Goal: Task Accomplishment & Management: Manage account settings

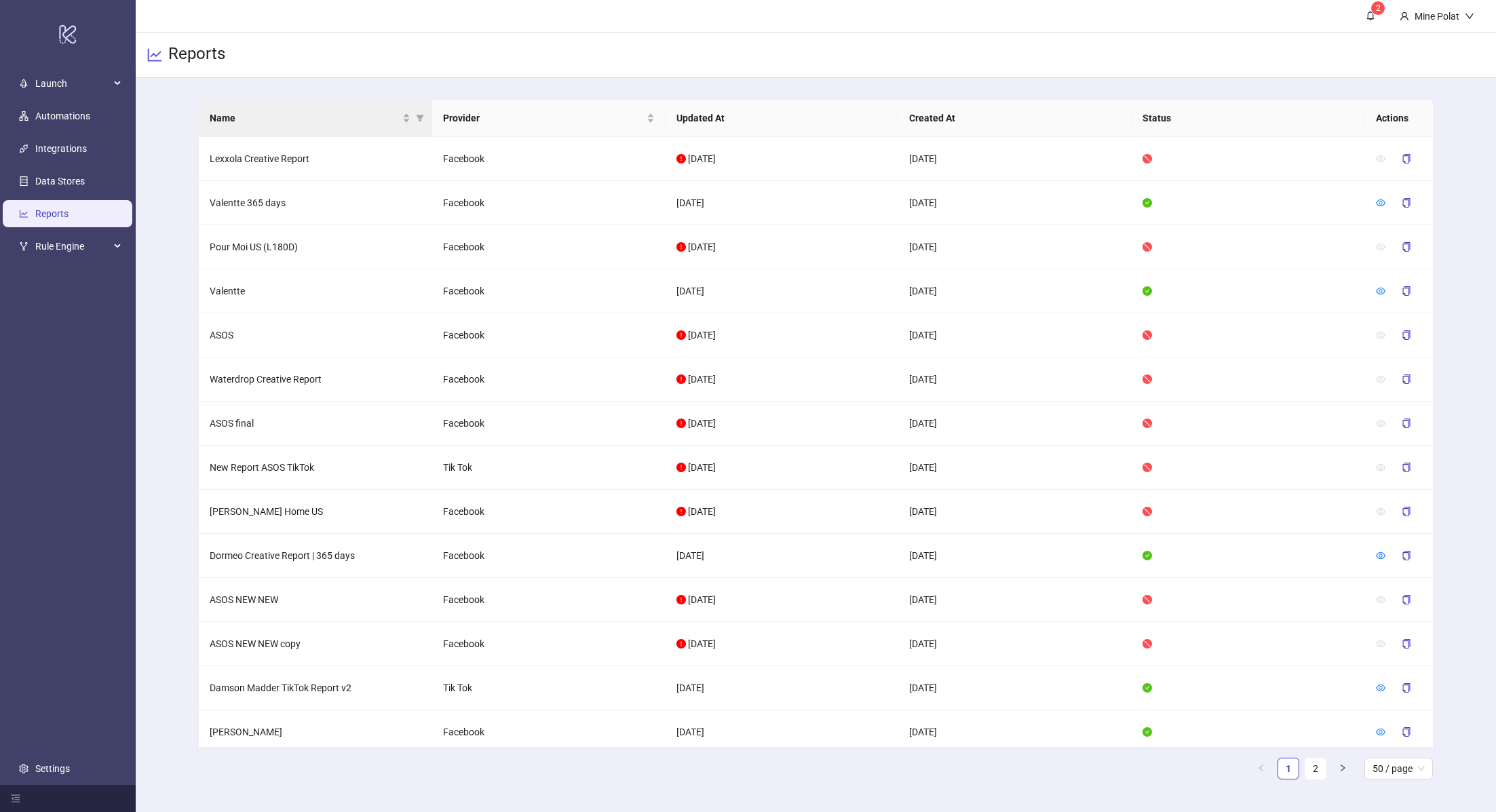
click at [252, 126] on th "Name" at bounding box center [315, 118] width 233 height 38
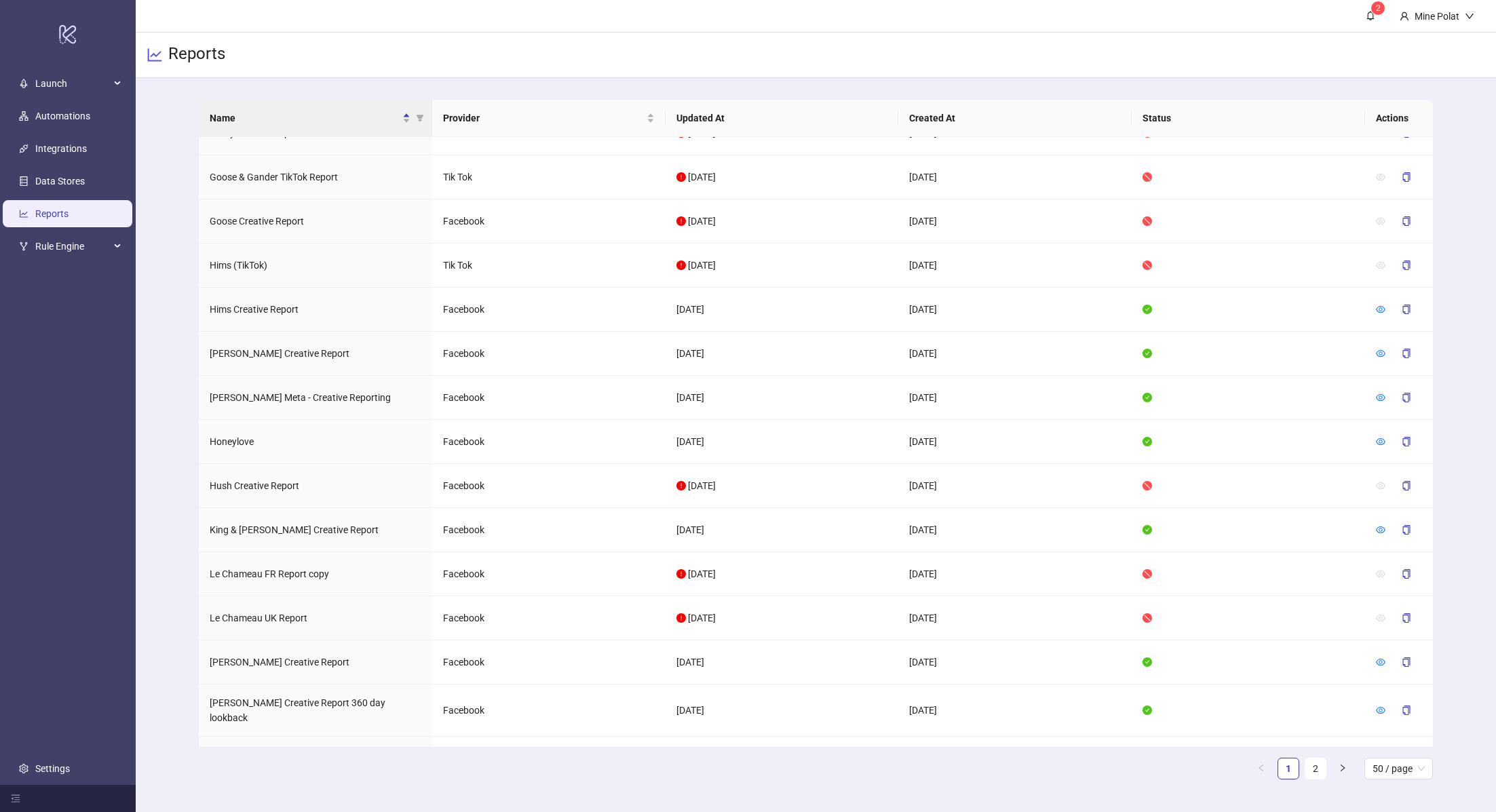
scroll to position [1585, 0]
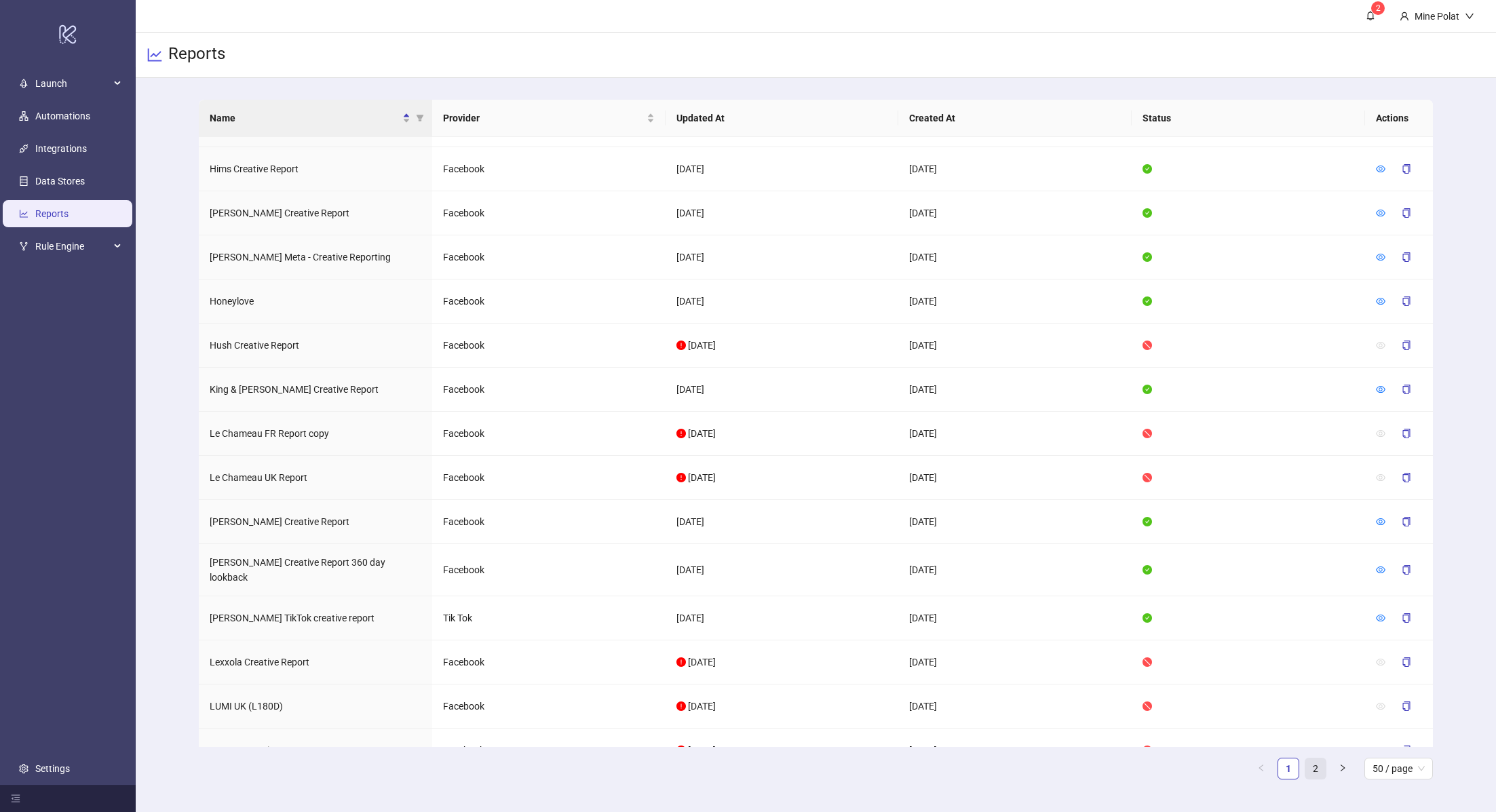
click at [1323, 774] on link "2" at bounding box center [1316, 768] width 20 height 20
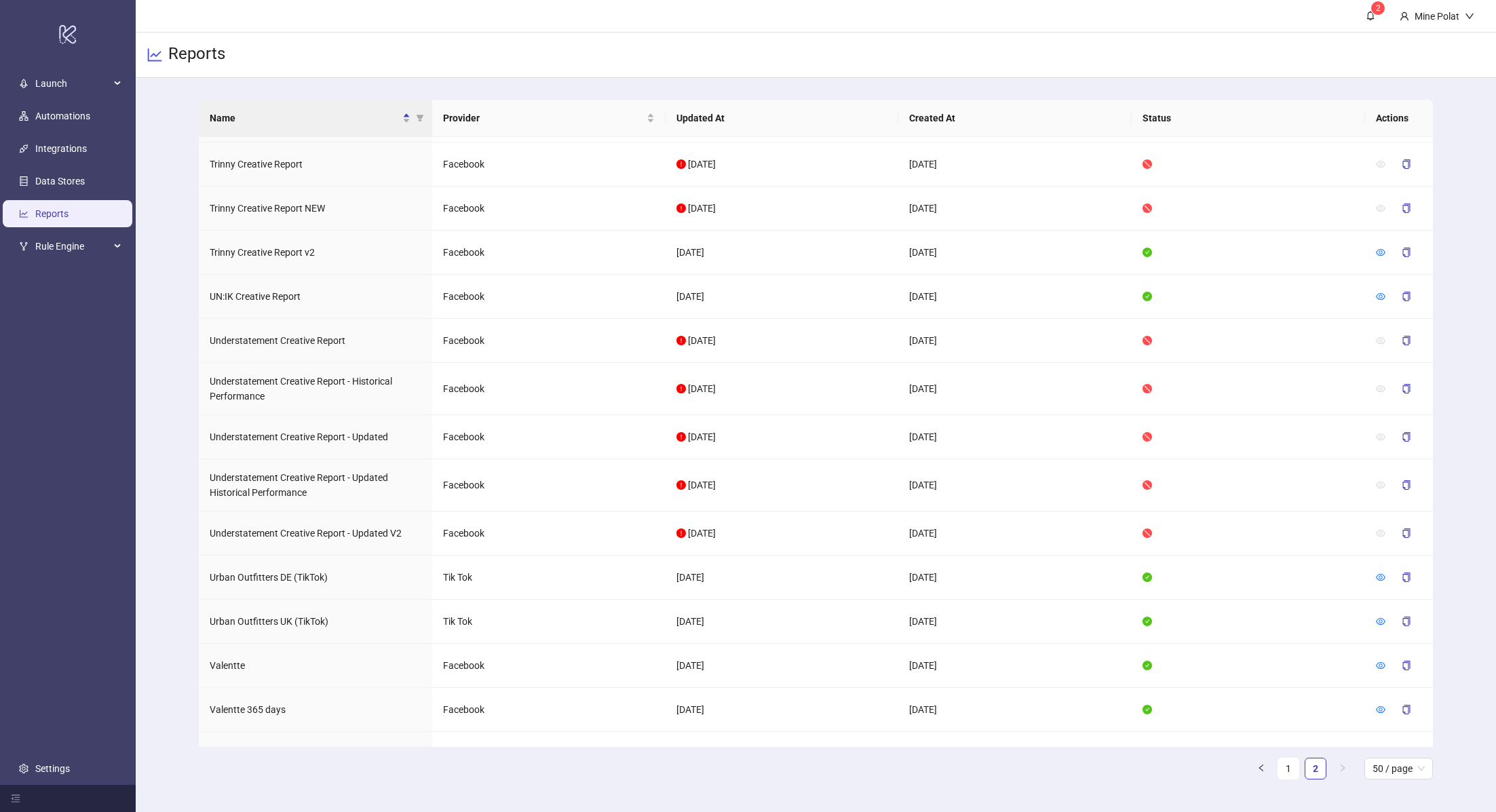
scroll to position [1426, 0]
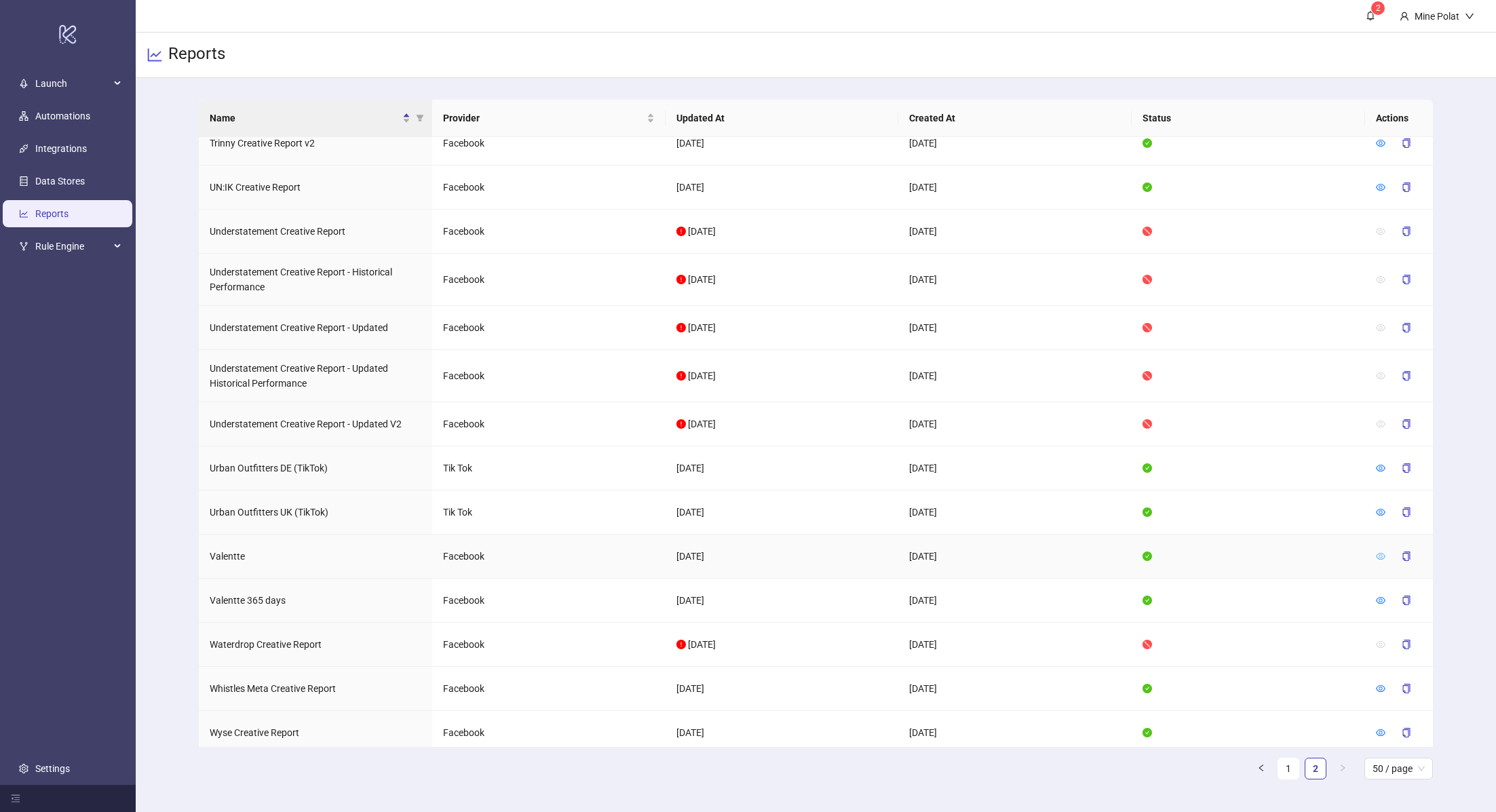
click at [1380, 553] on icon "eye" at bounding box center [1381, 556] width 10 height 7
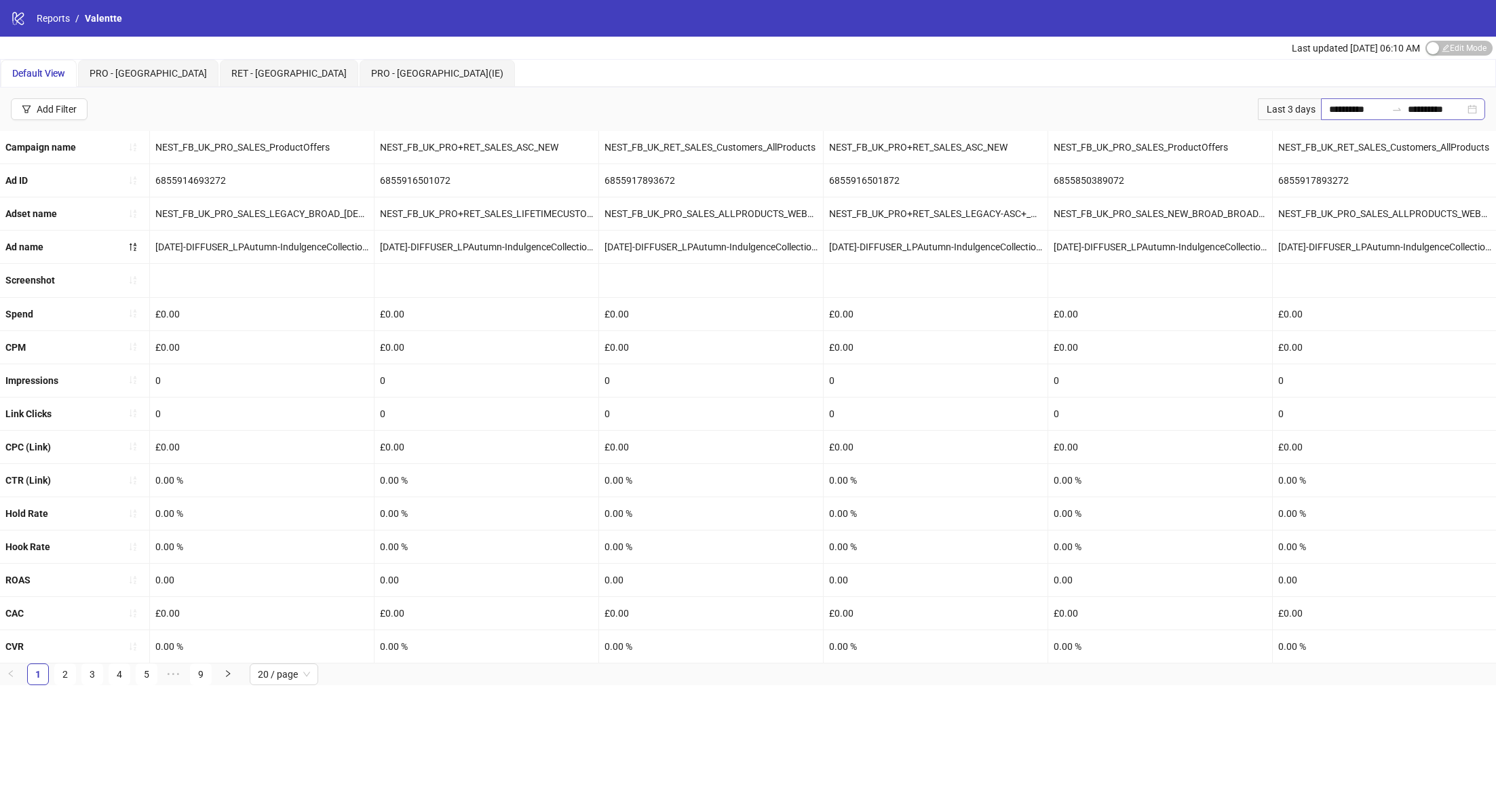
click at [1473, 107] on div "**********" at bounding box center [1403, 109] width 164 height 22
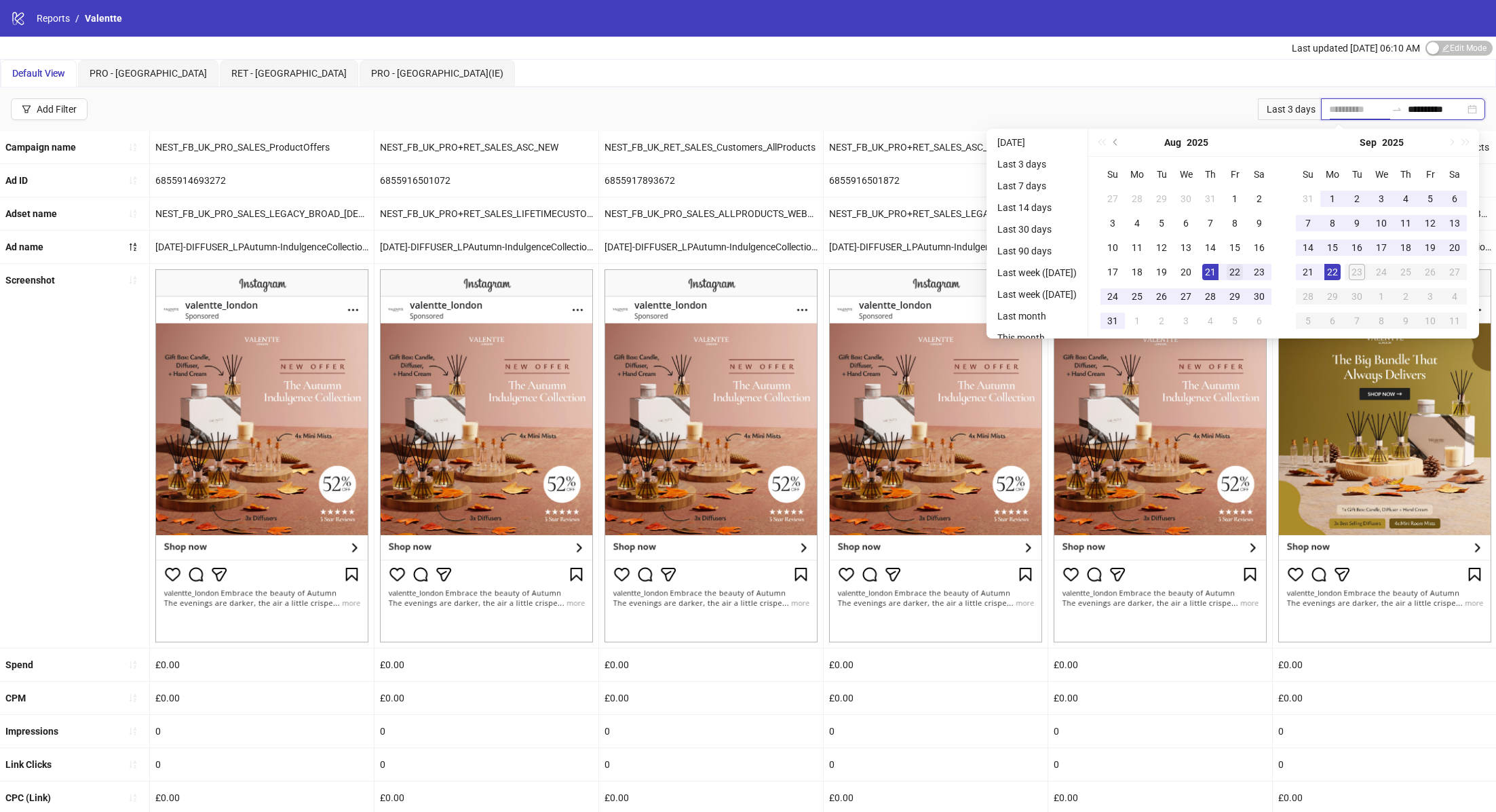
type input "**********"
click at [1239, 265] on div "22" at bounding box center [1235, 272] width 16 height 16
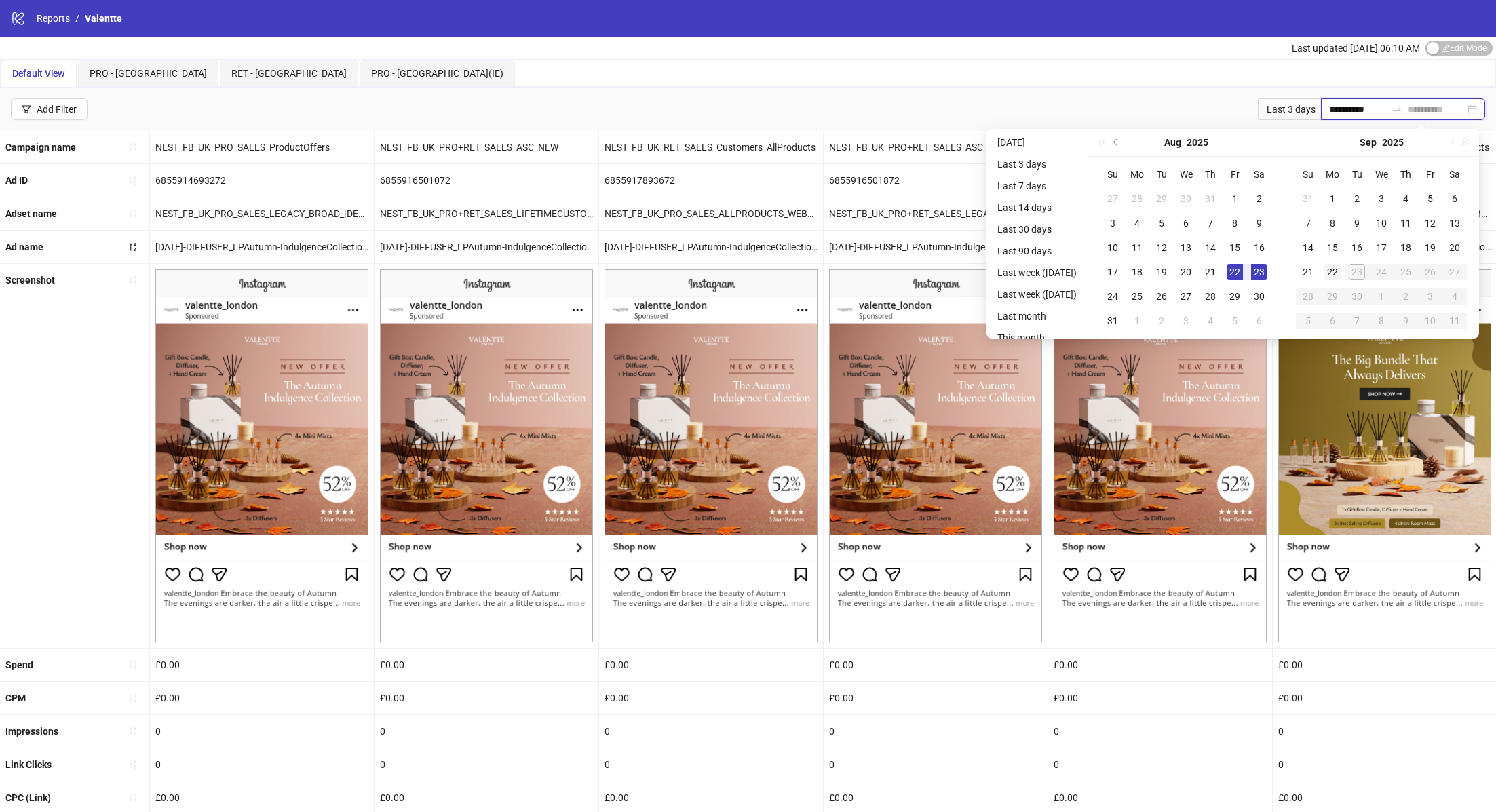
type input "**********"
click at [1336, 269] on div "22" at bounding box center [1332, 272] width 16 height 16
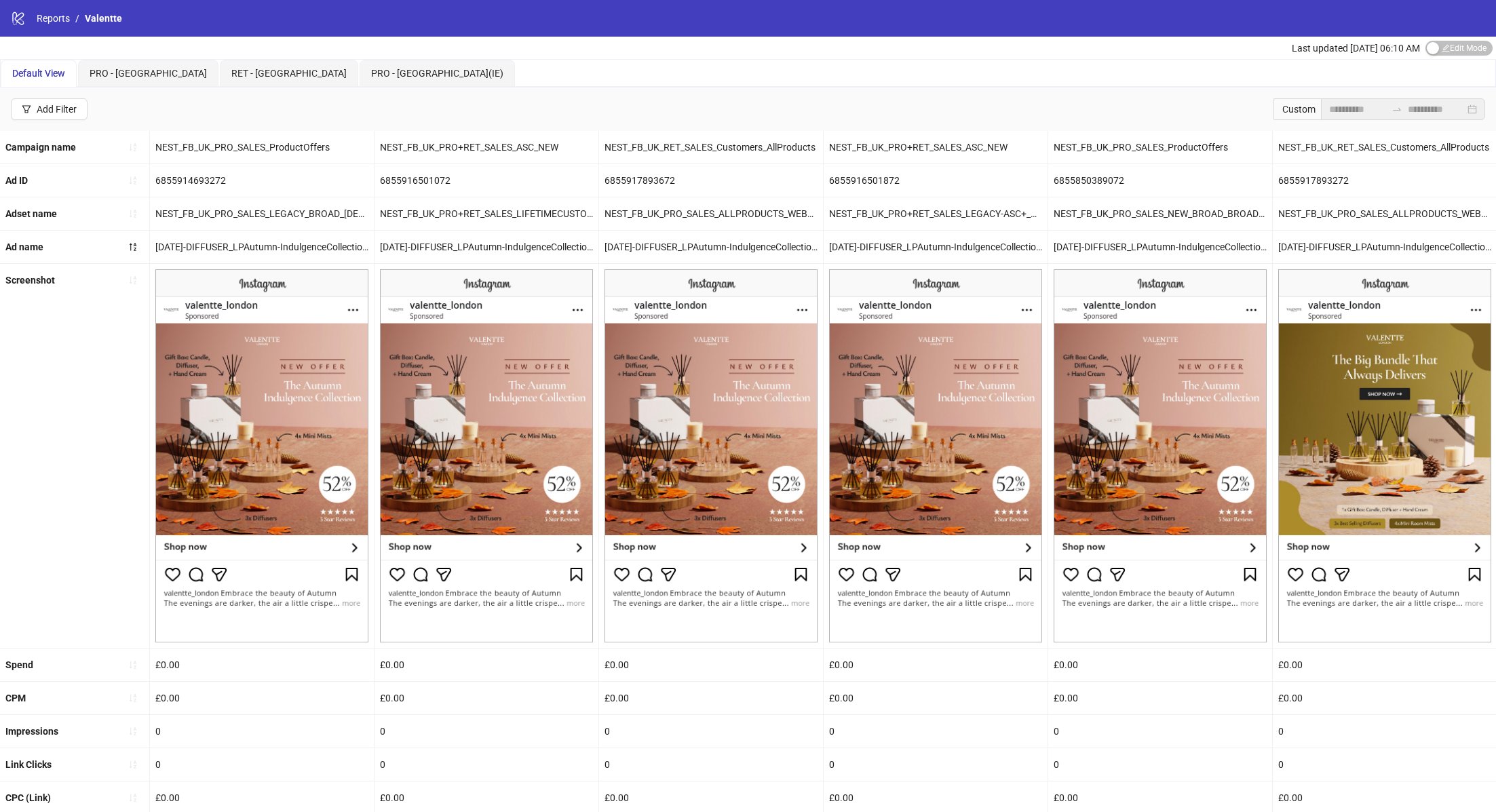
click at [901, 90] on div "**********" at bounding box center [748, 109] width 1496 height 43
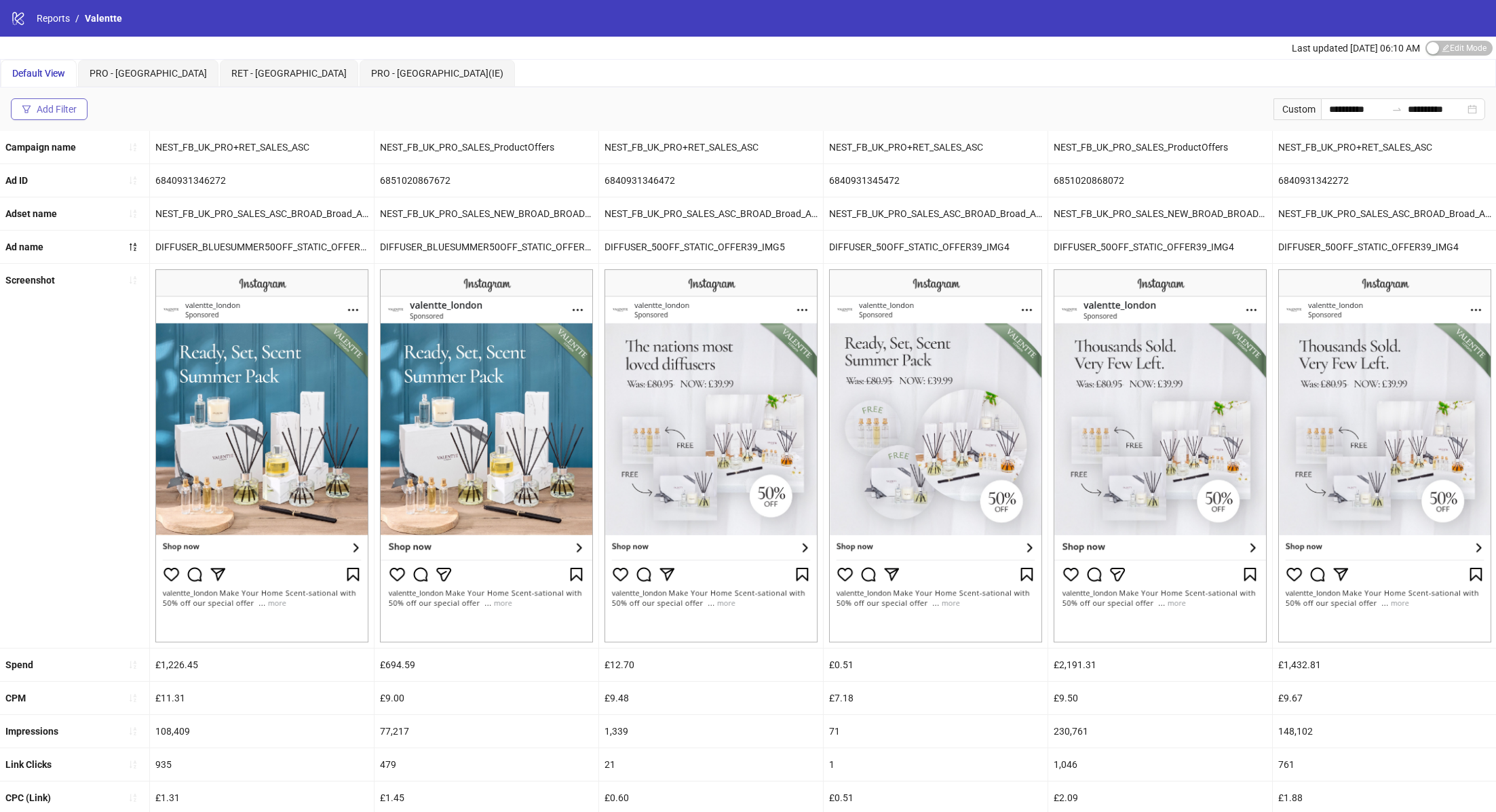
click at [65, 114] on button "Add Filter" at bounding box center [49, 109] width 77 height 22
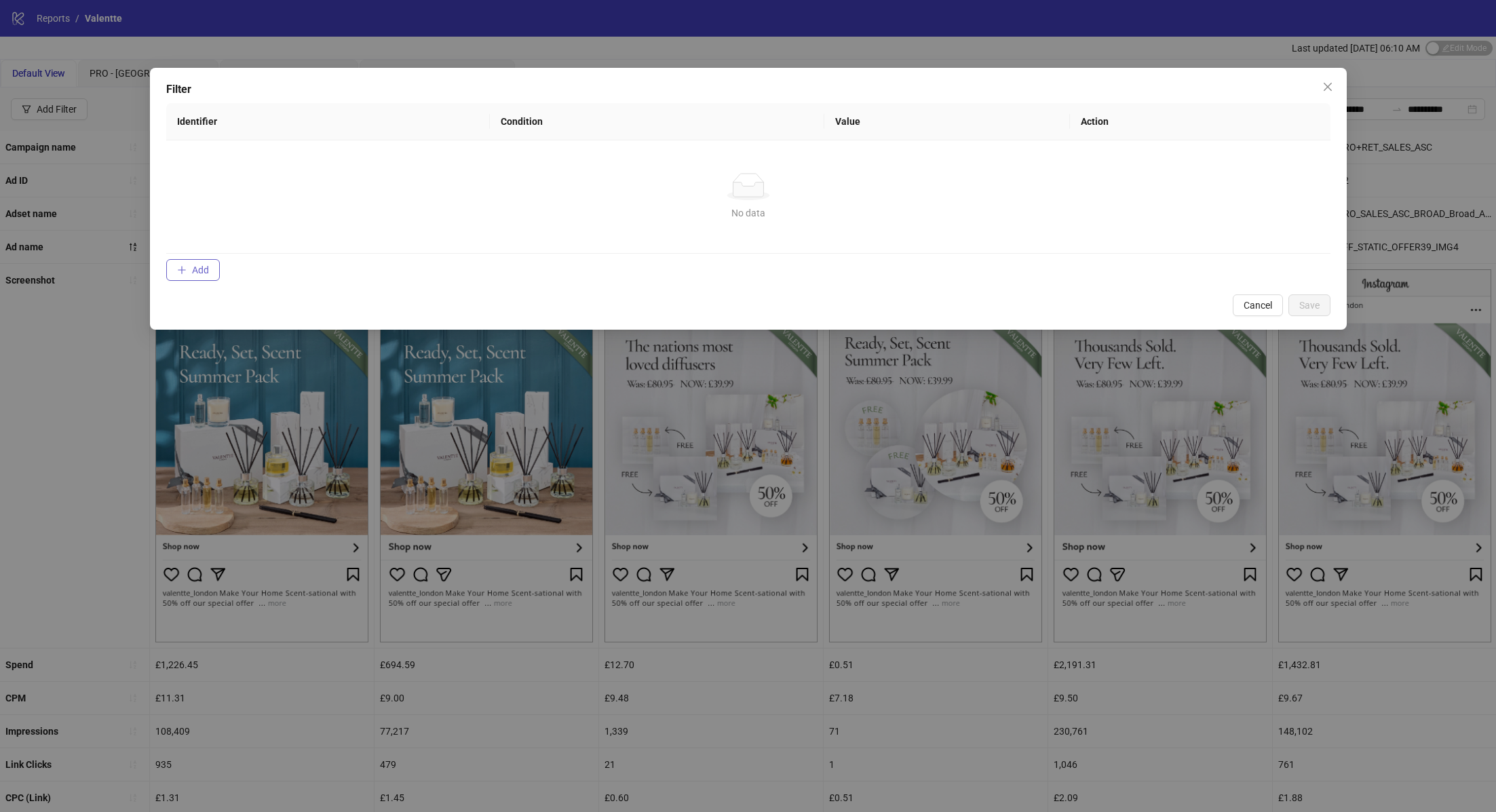
click at [183, 270] on icon "plus" at bounding box center [181, 270] width 8 height 1
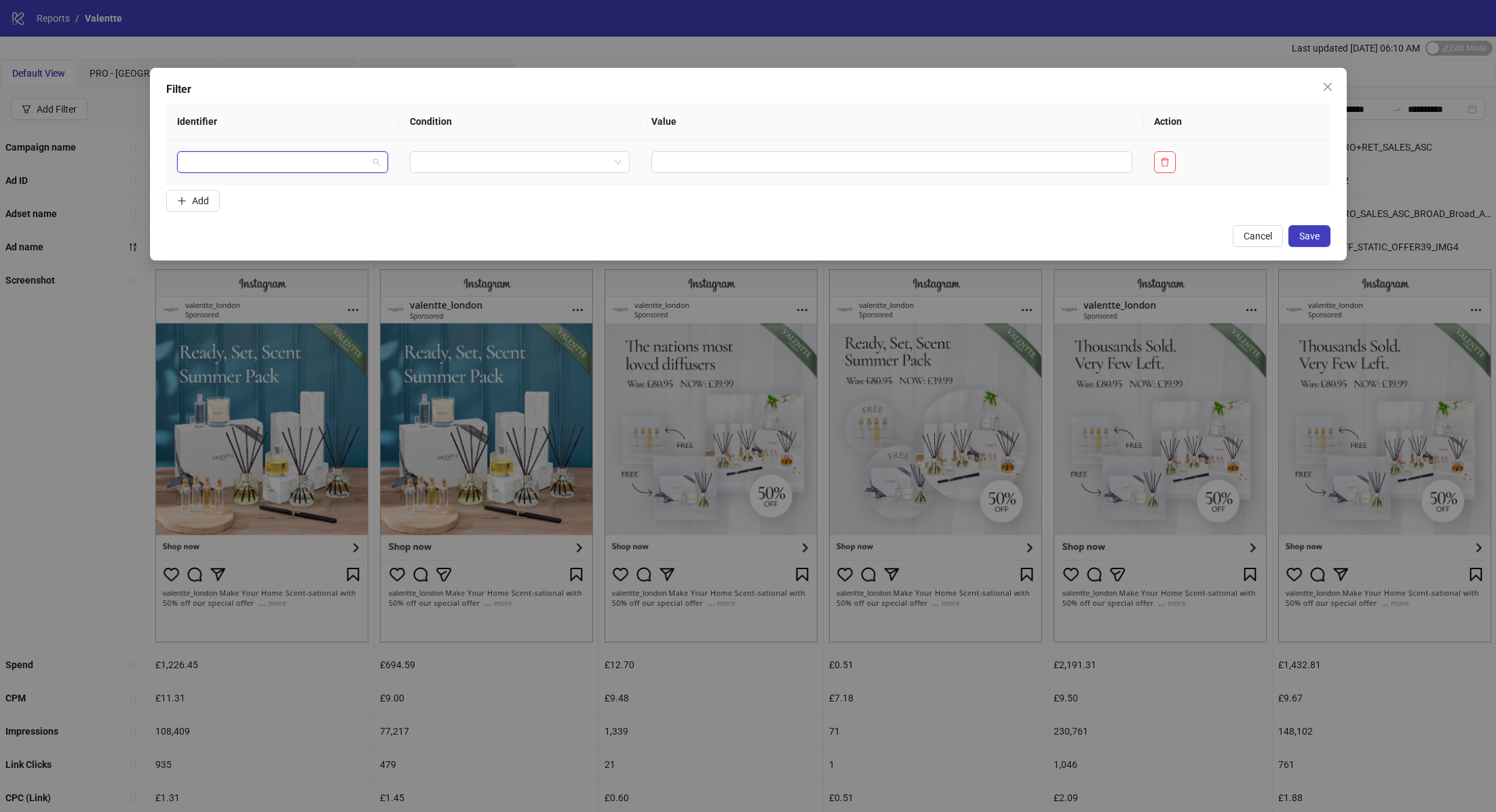
click at [275, 164] on input "search" at bounding box center [277, 162] width 183 height 20
type input "****"
click at [295, 188] on div "Ad name" at bounding box center [279, 189] width 185 height 15
click at [619, 163] on input "search" at bounding box center [576, 162] width 172 height 20
click at [608, 207] on div "CONTAINS" at bounding box center [578, 210] width 174 height 15
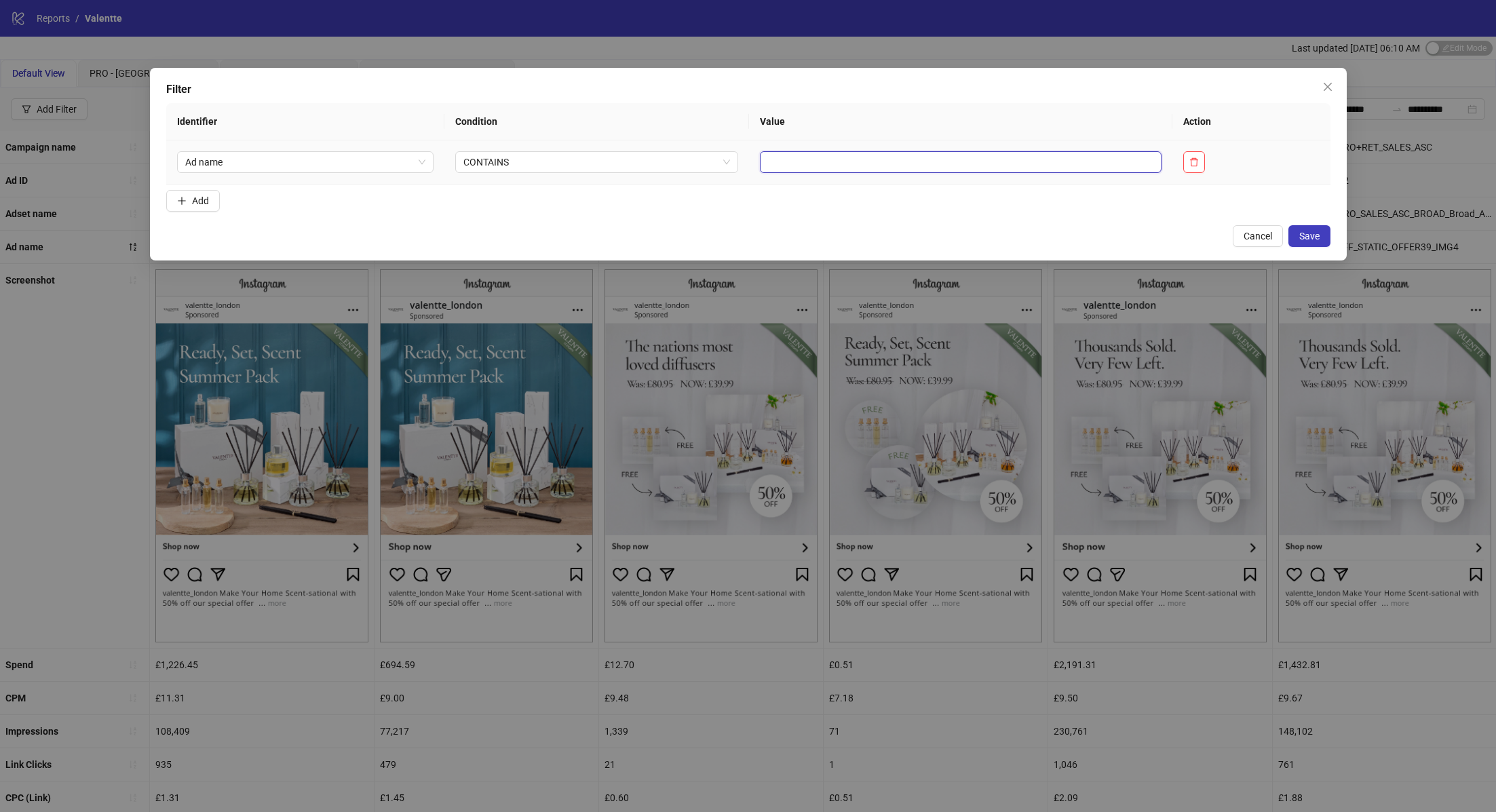
click at [893, 158] on input "text" at bounding box center [961, 162] width 401 height 22
type input "***"
click at [1309, 240] on span "Save" at bounding box center [1309, 236] width 20 height 11
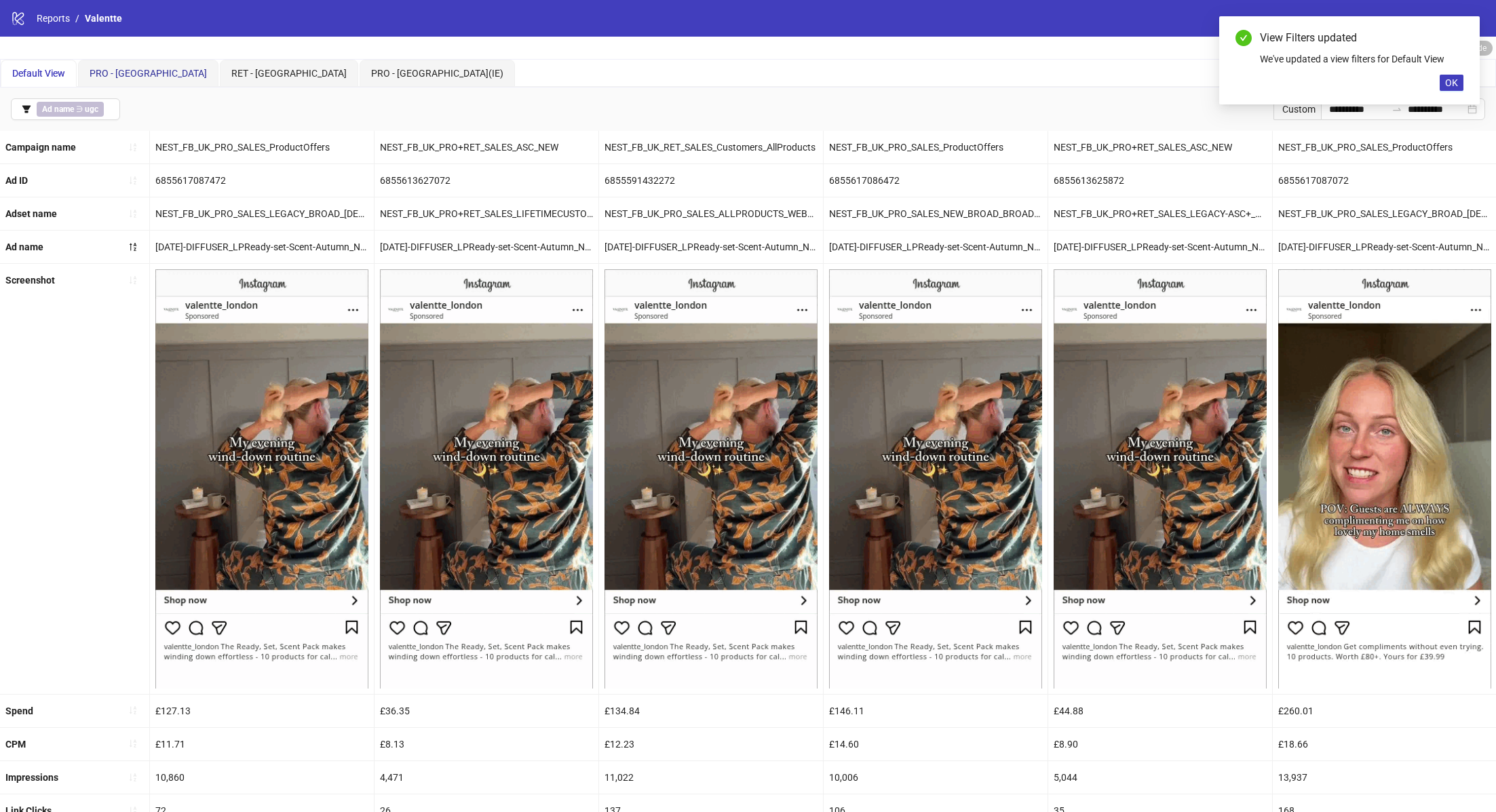
click at [109, 65] on div "PRO - [GEOGRAPHIC_DATA]" at bounding box center [148, 72] width 117 height 15
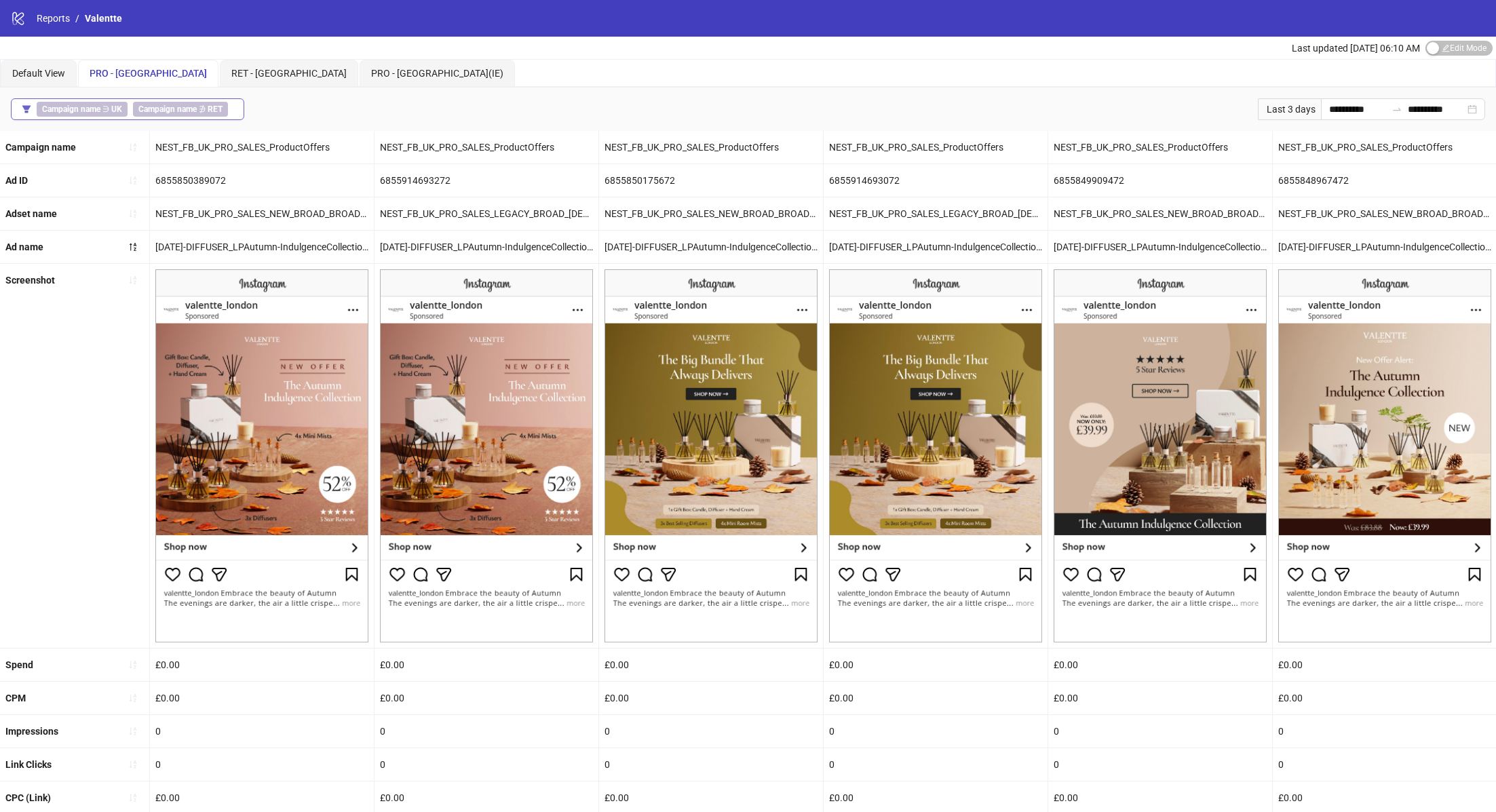
click at [235, 104] on button "Campaign name ∋ UK Campaign name ∌ RET" at bounding box center [128, 109] width 233 height 22
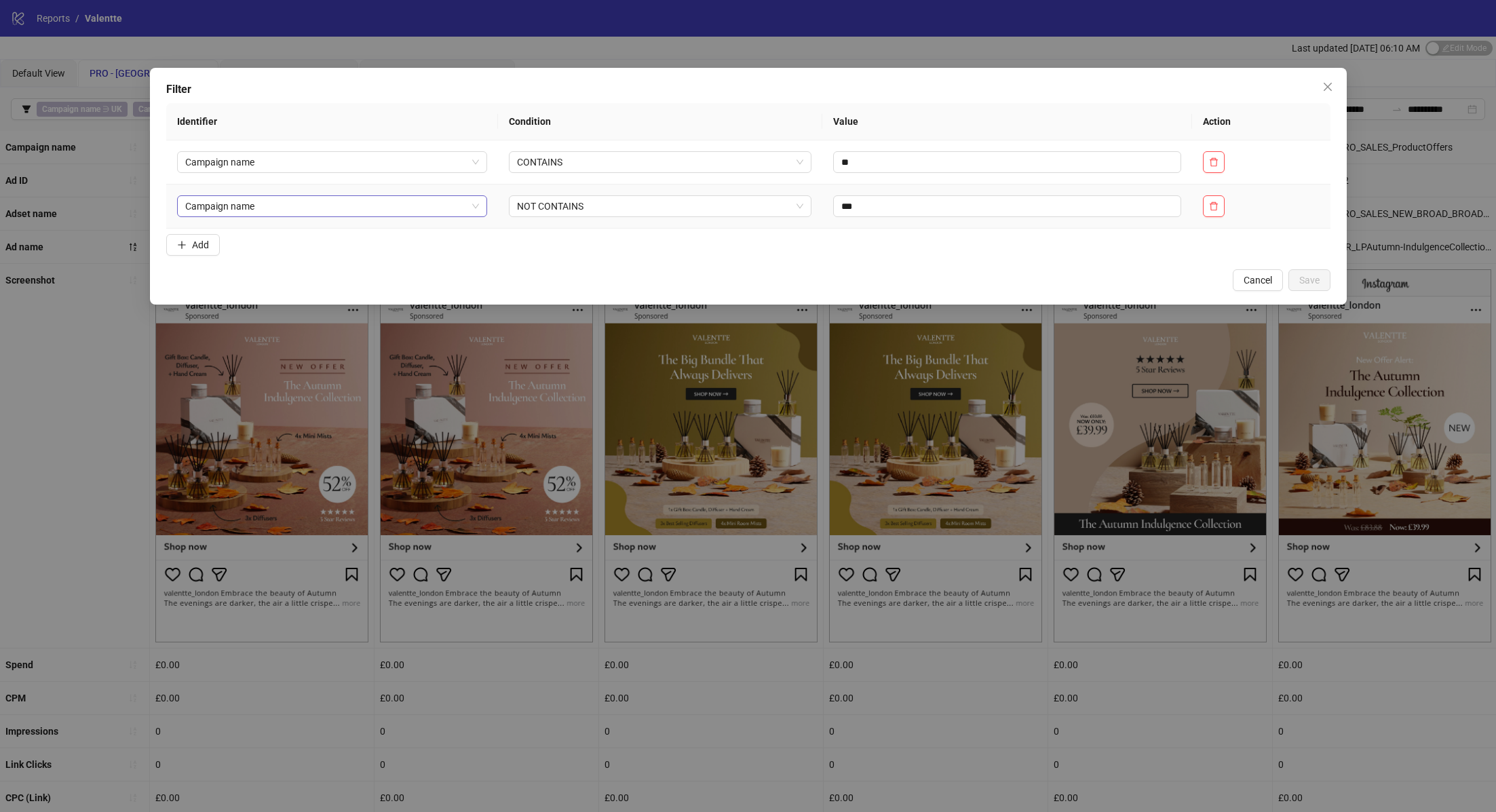
click at [368, 206] on span "Campaign name" at bounding box center [332, 205] width 294 height 20
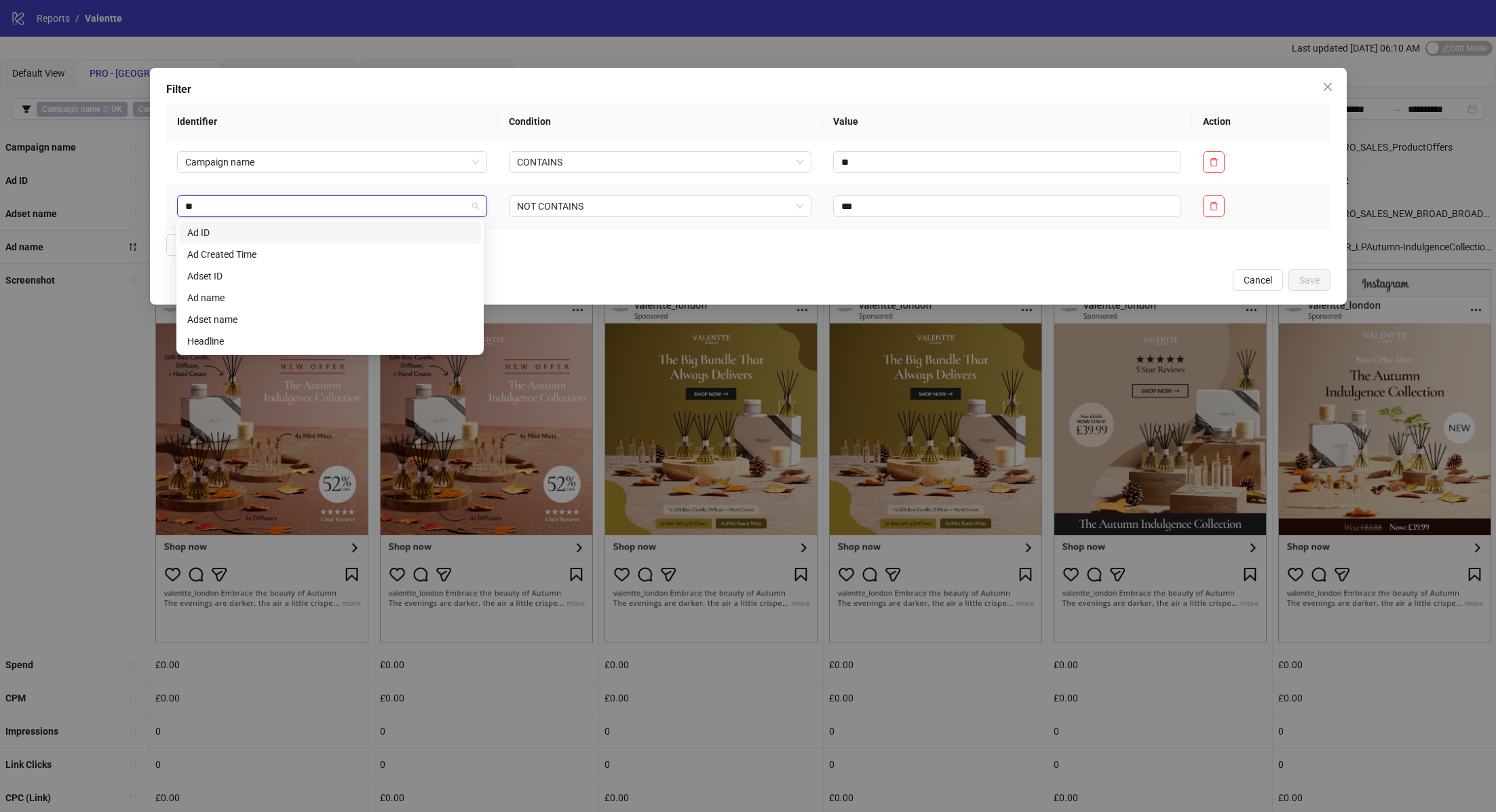
type input "**"
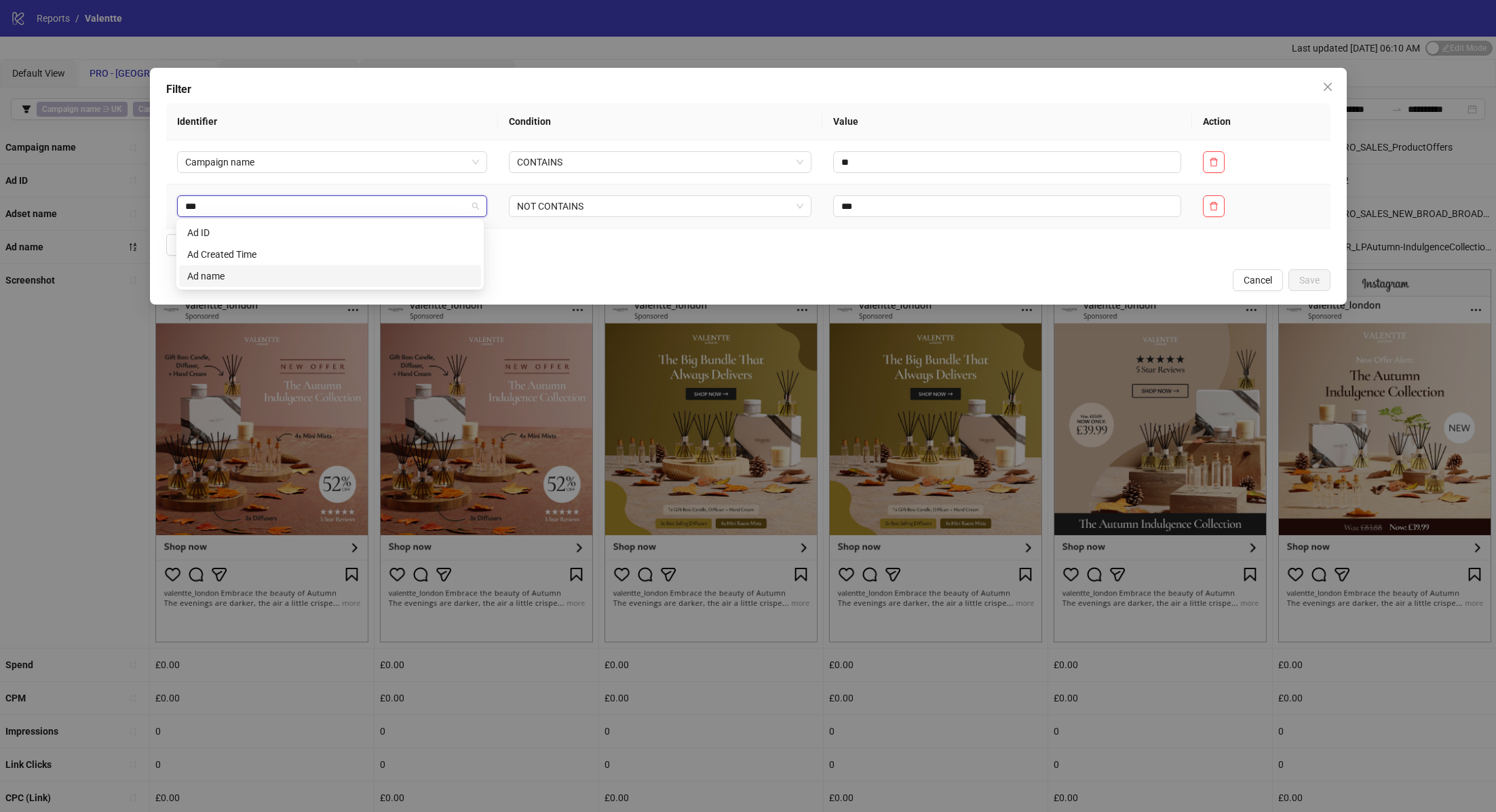
click at [321, 267] on div "Ad name" at bounding box center [330, 276] width 302 height 22
click at [638, 198] on span "NOT CONTAINS" at bounding box center [660, 205] width 286 height 20
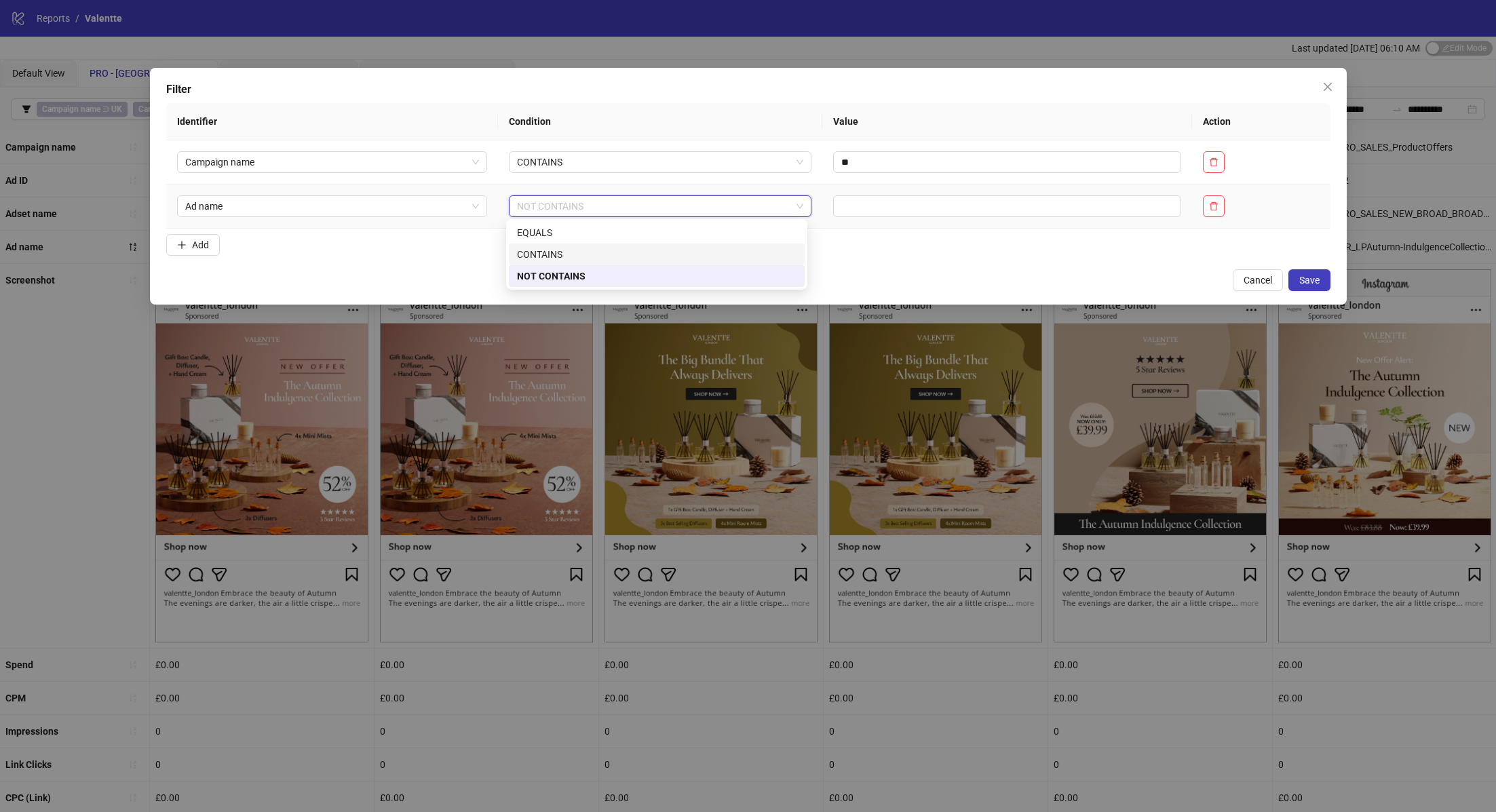
click at [623, 255] on div "CONTAINS" at bounding box center [656, 253] width 279 height 15
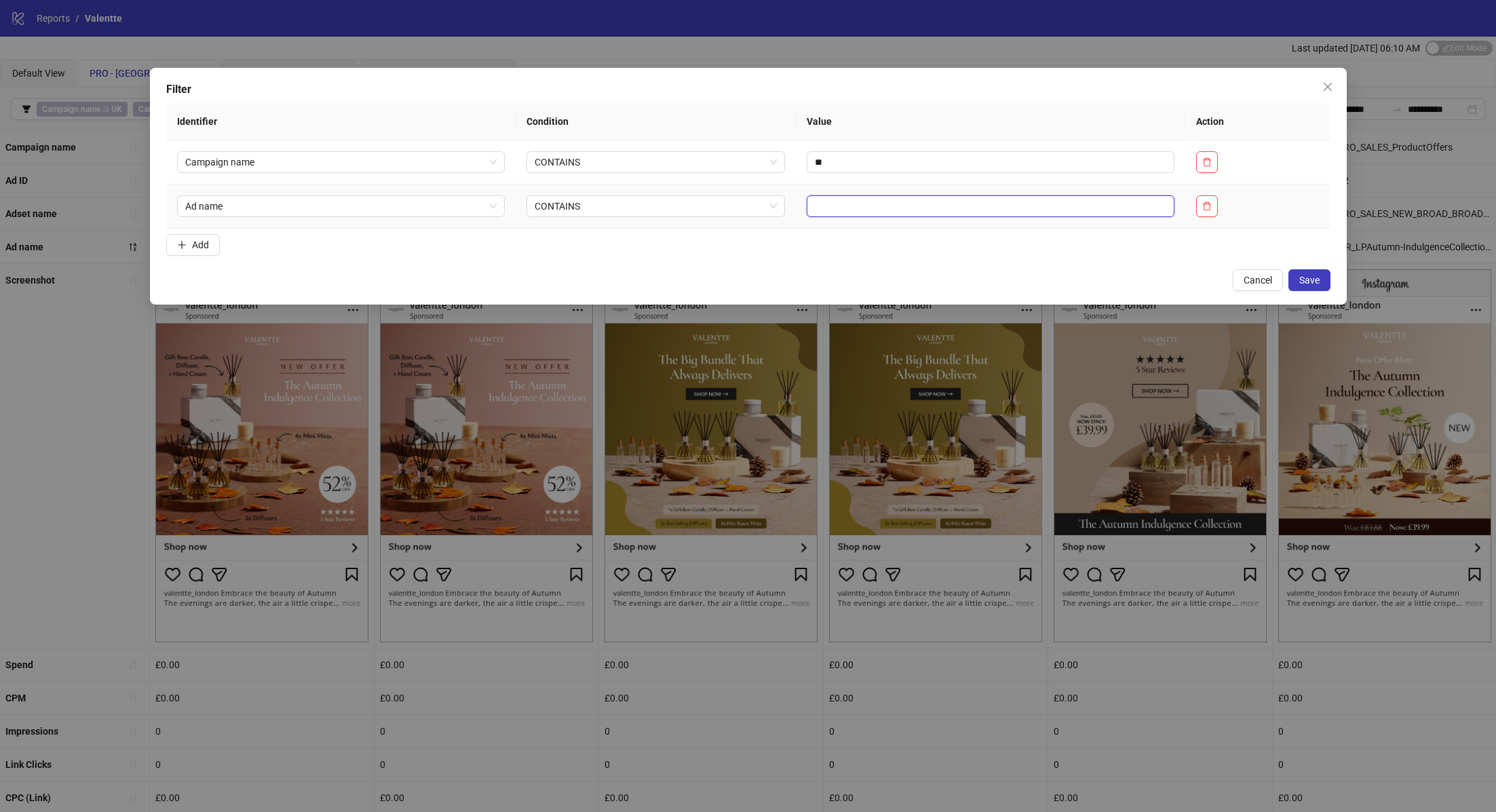
click at [925, 196] on input "text" at bounding box center [991, 205] width 368 height 22
type input "***"
click at [1310, 280] on span "Save" at bounding box center [1309, 280] width 20 height 11
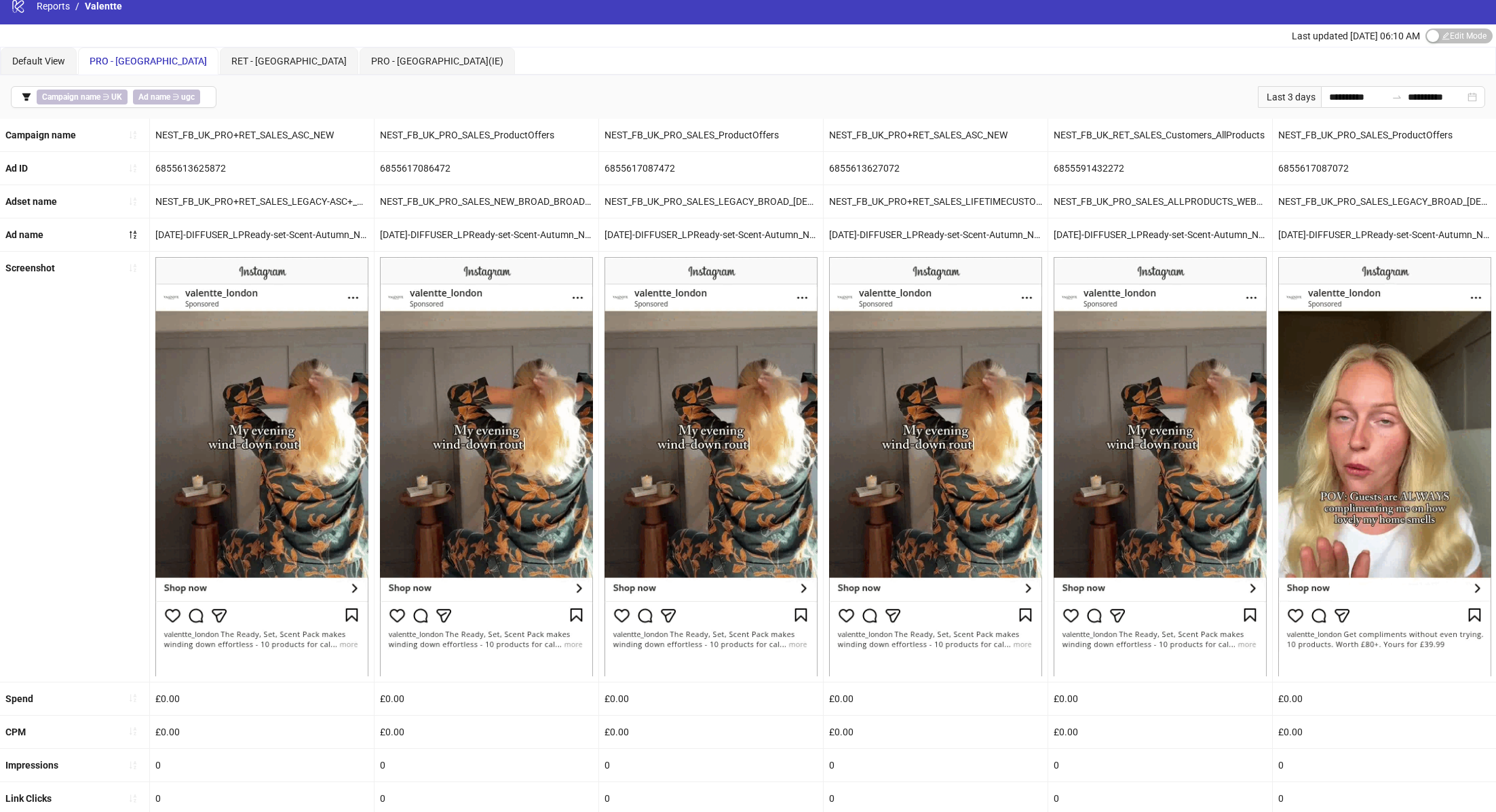
scroll to position [267, 0]
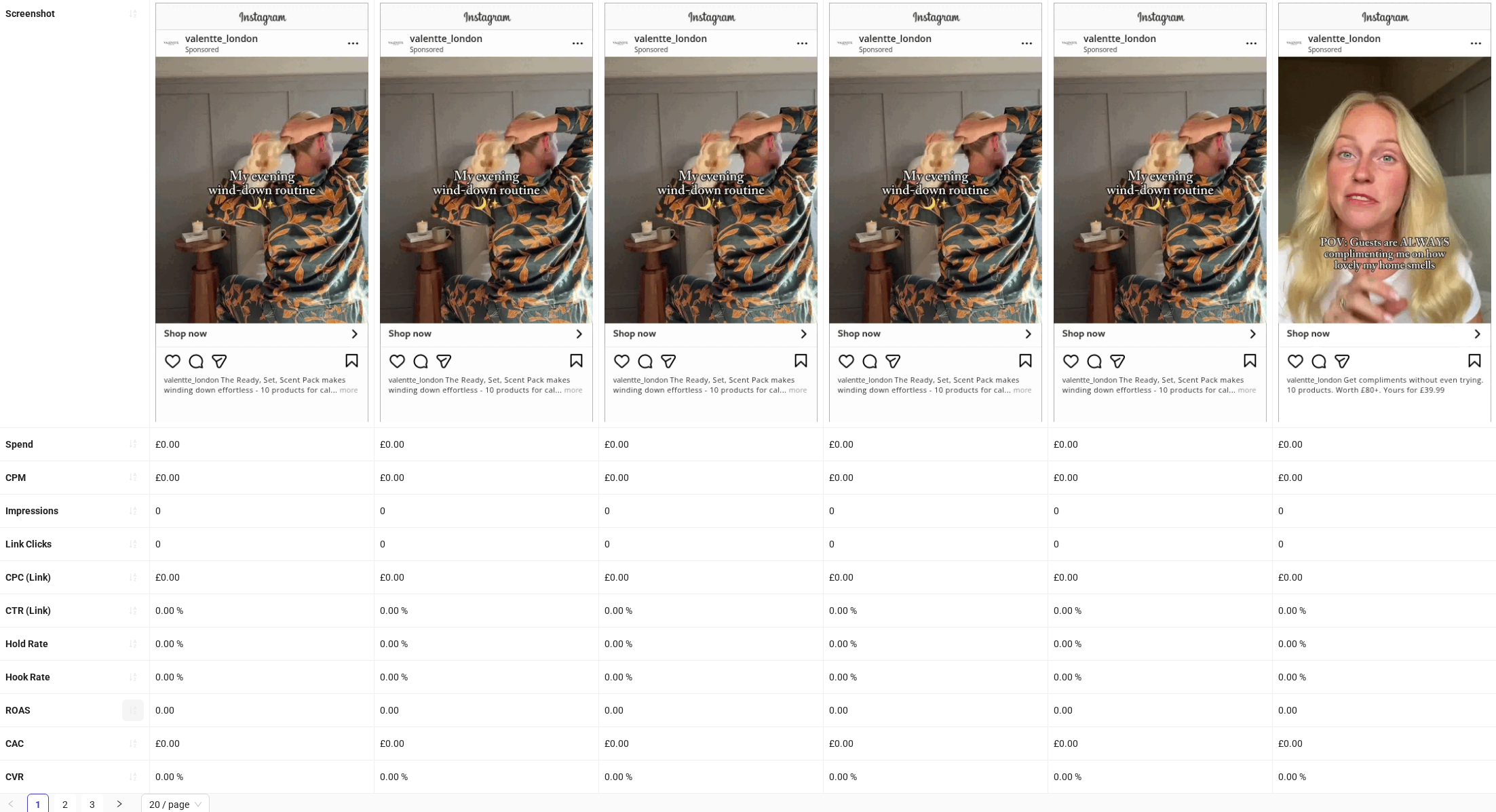
click at [142, 699] on button "button" at bounding box center [132, 710] width 22 height 22
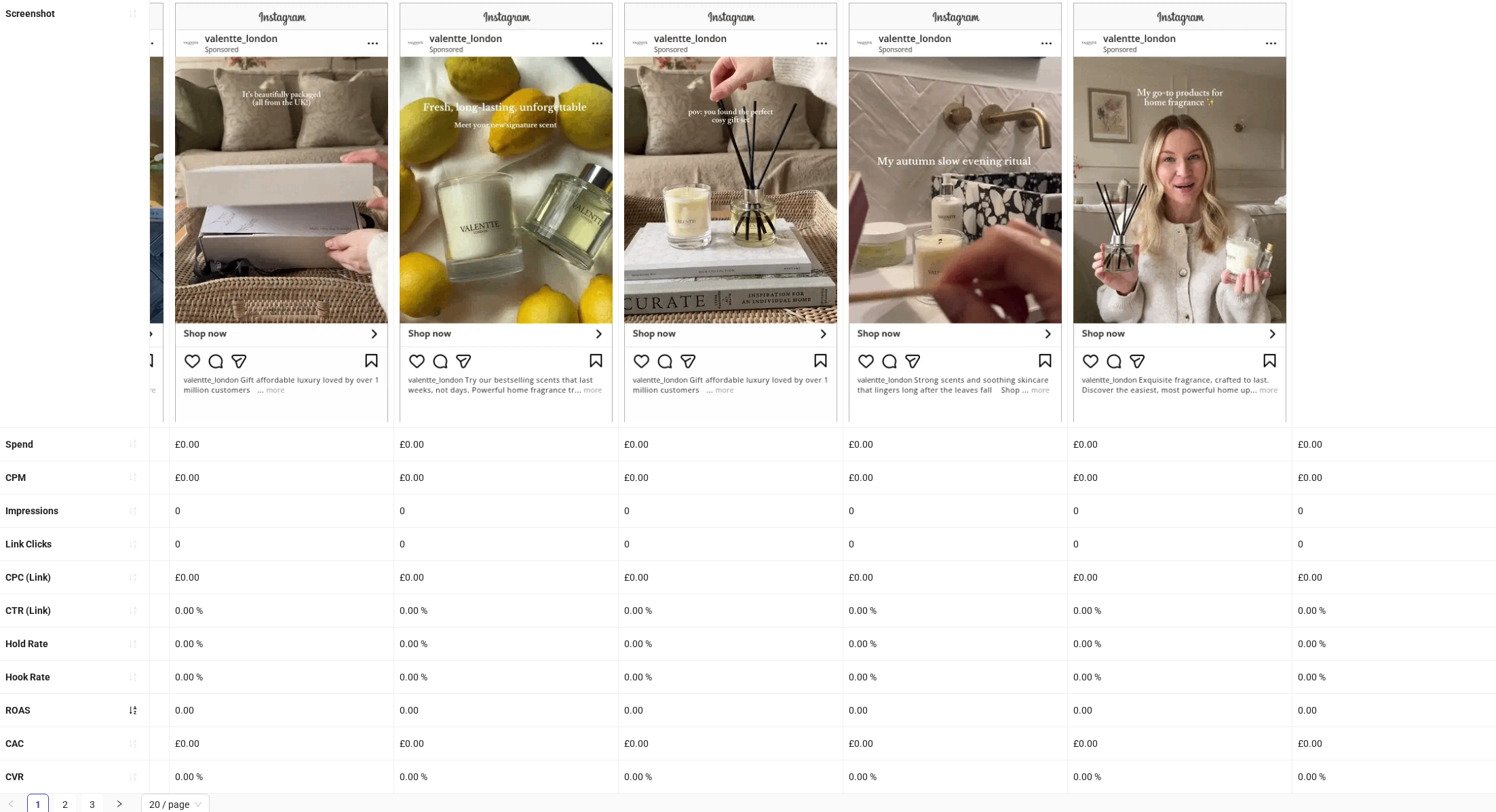
scroll to position [0, 241]
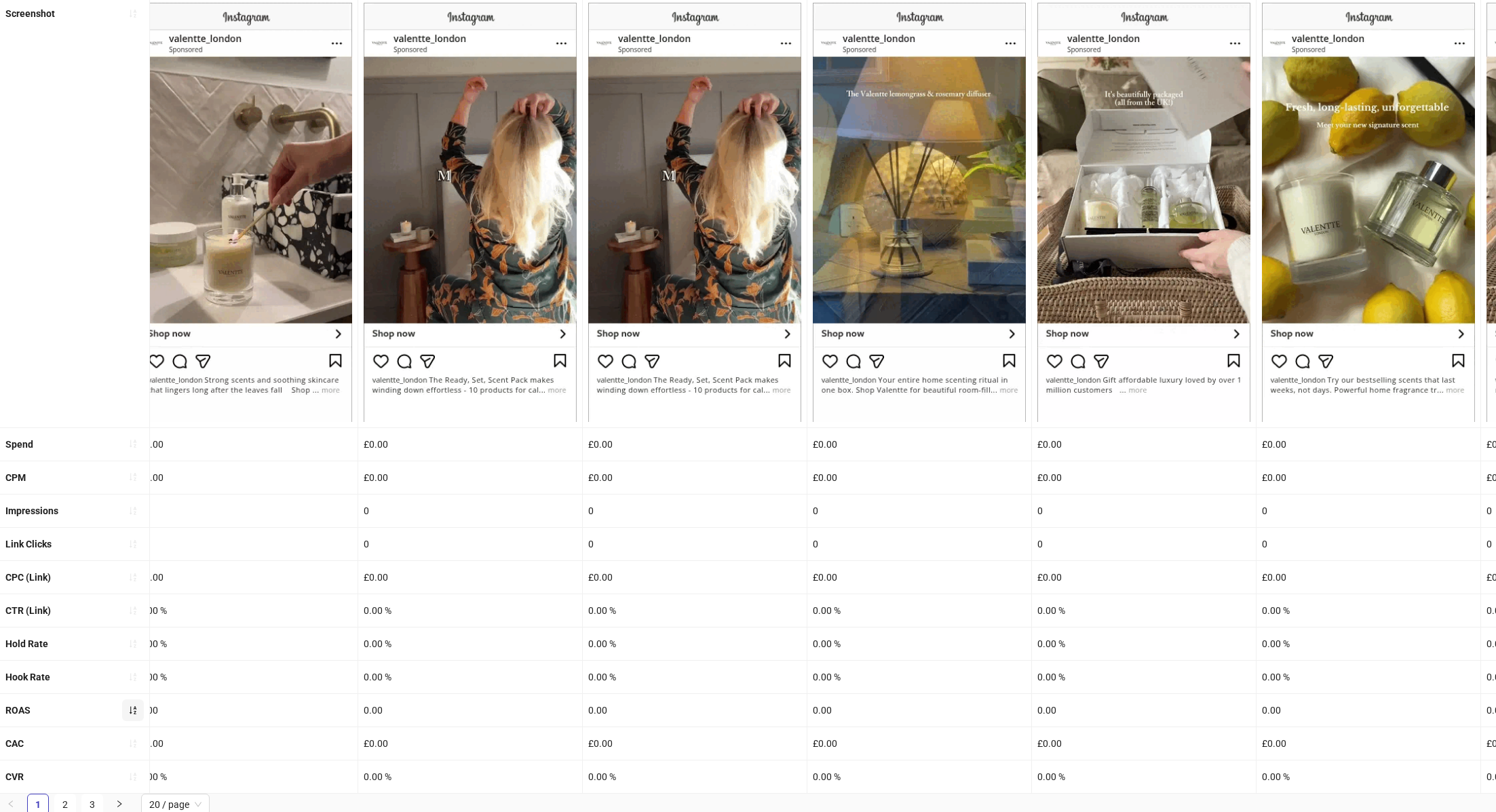
click at [130, 707] on icon "sort-ascending" at bounding box center [133, 710] width 7 height 8
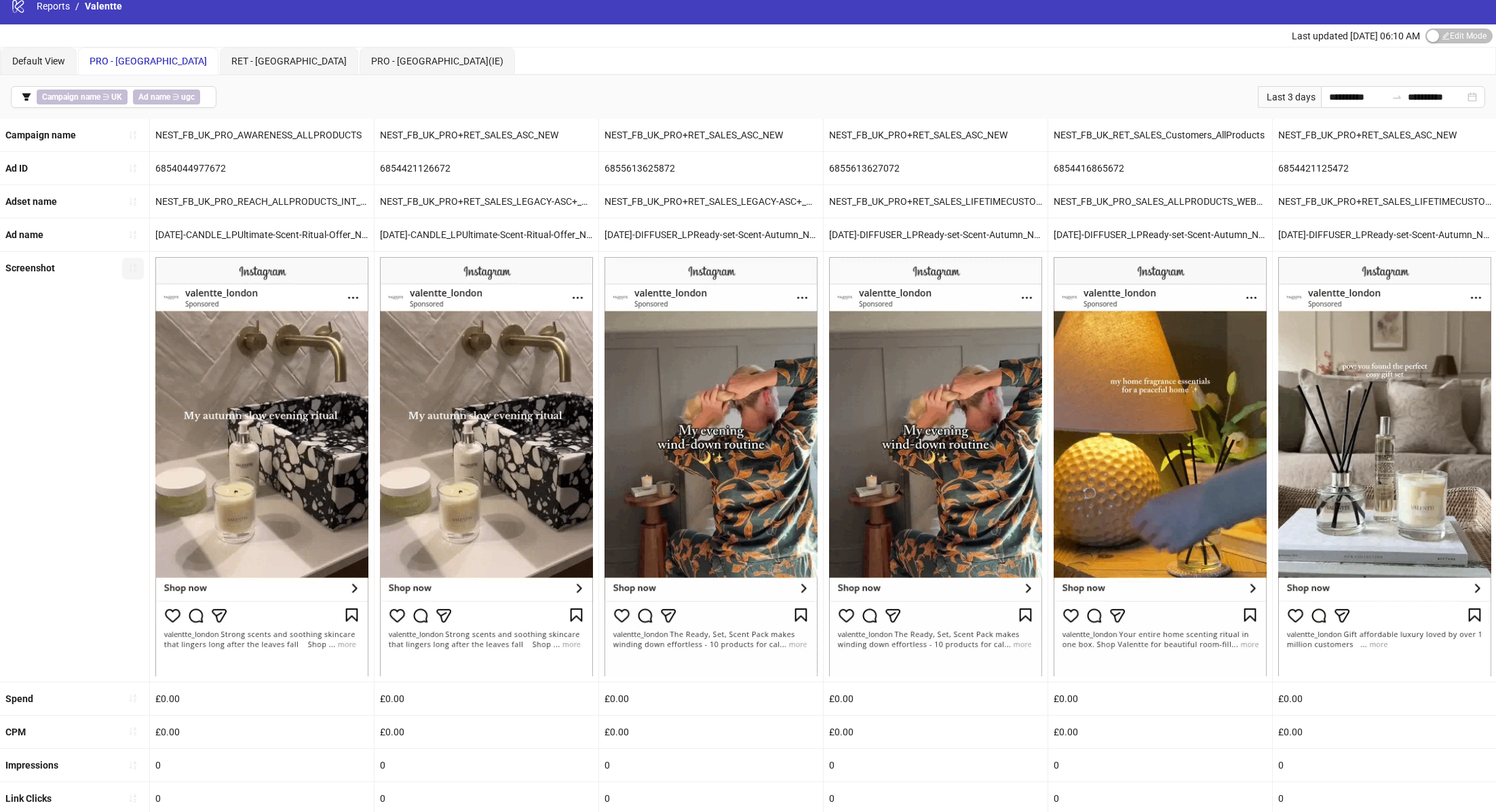
scroll to position [267, 0]
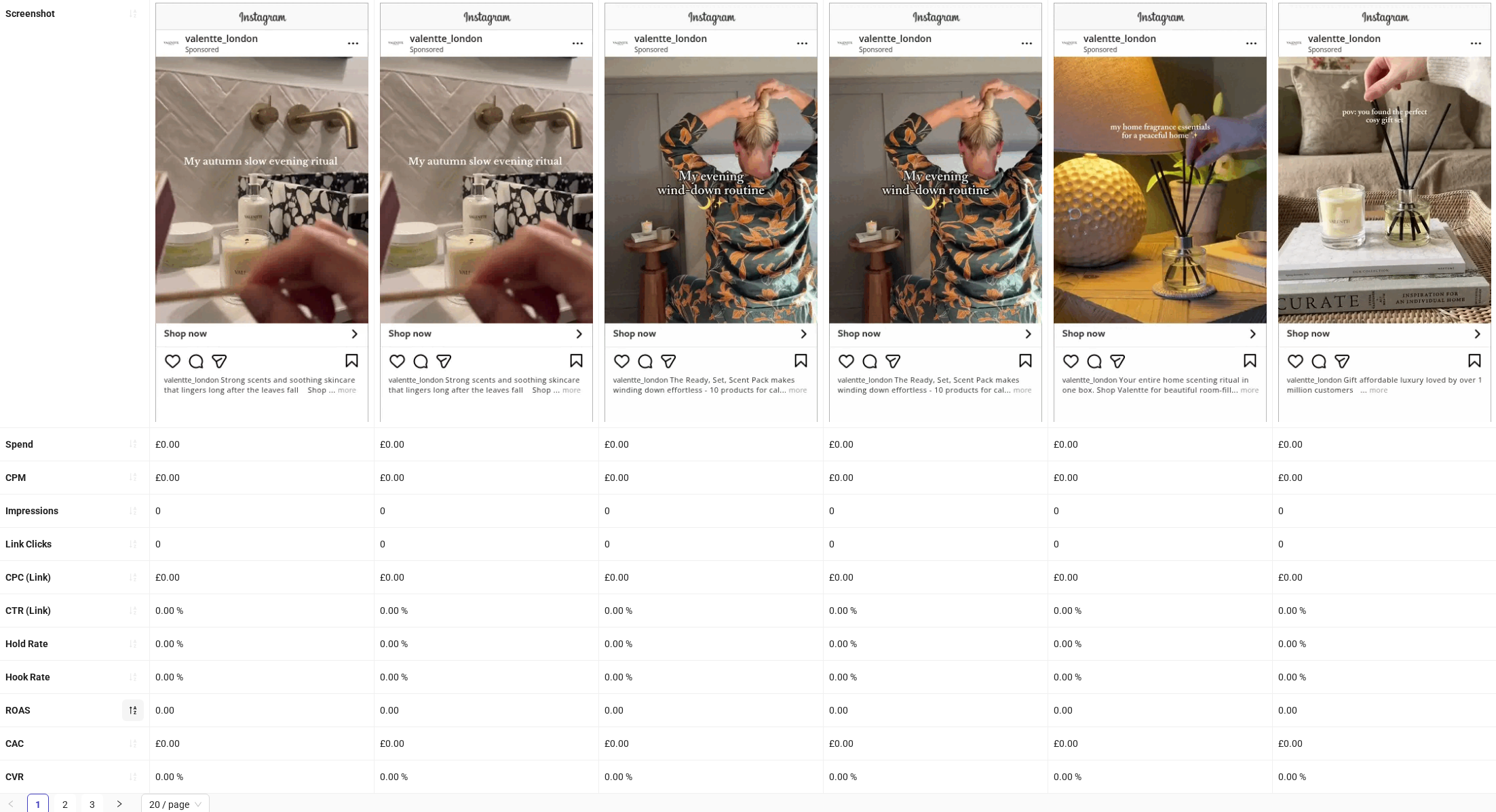
click at [130, 710] on icon "sort-descending" at bounding box center [133, 710] width 7 height 8
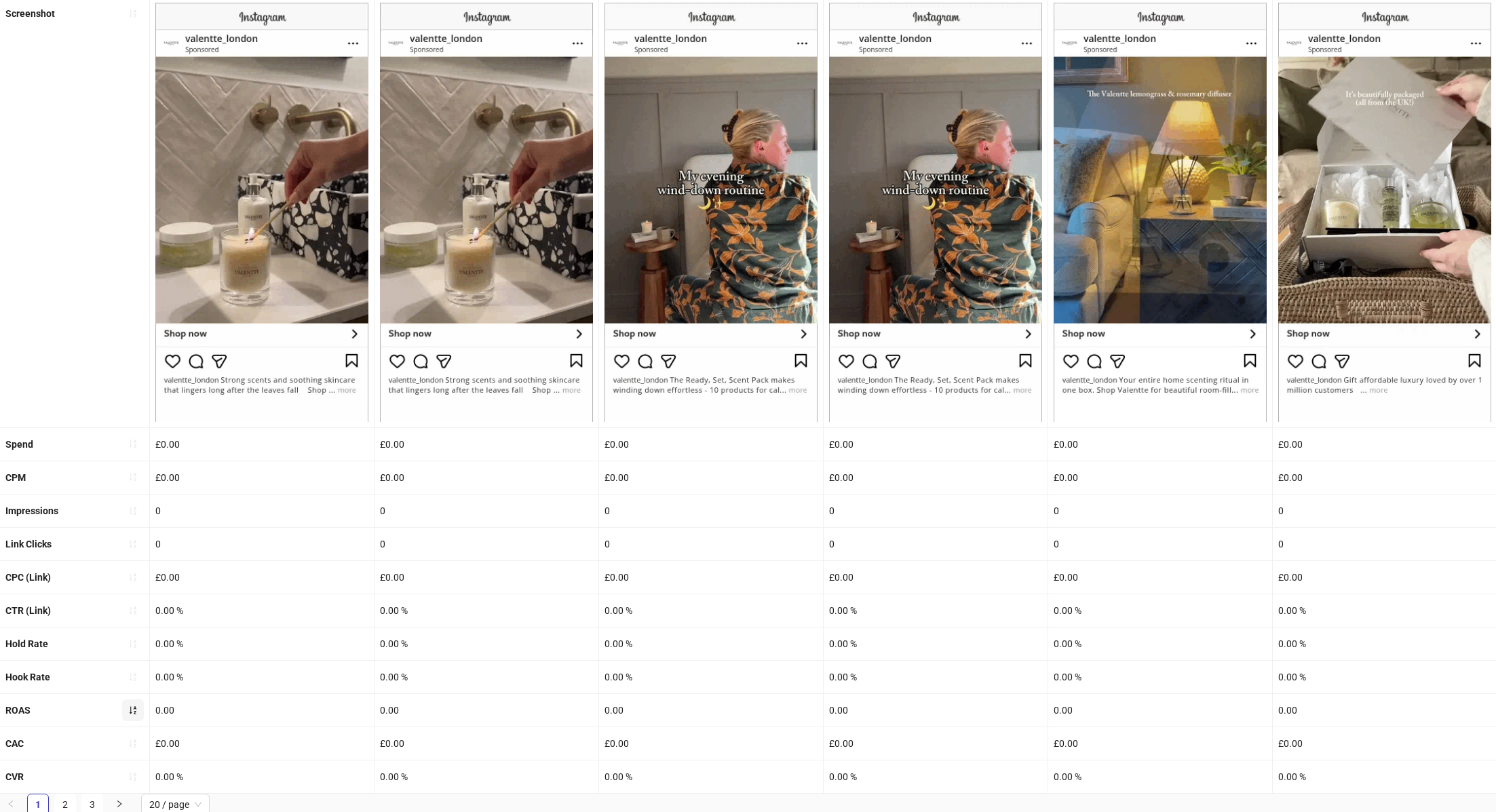
click at [858, 606] on div "0.00 %" at bounding box center [935, 610] width 224 height 33
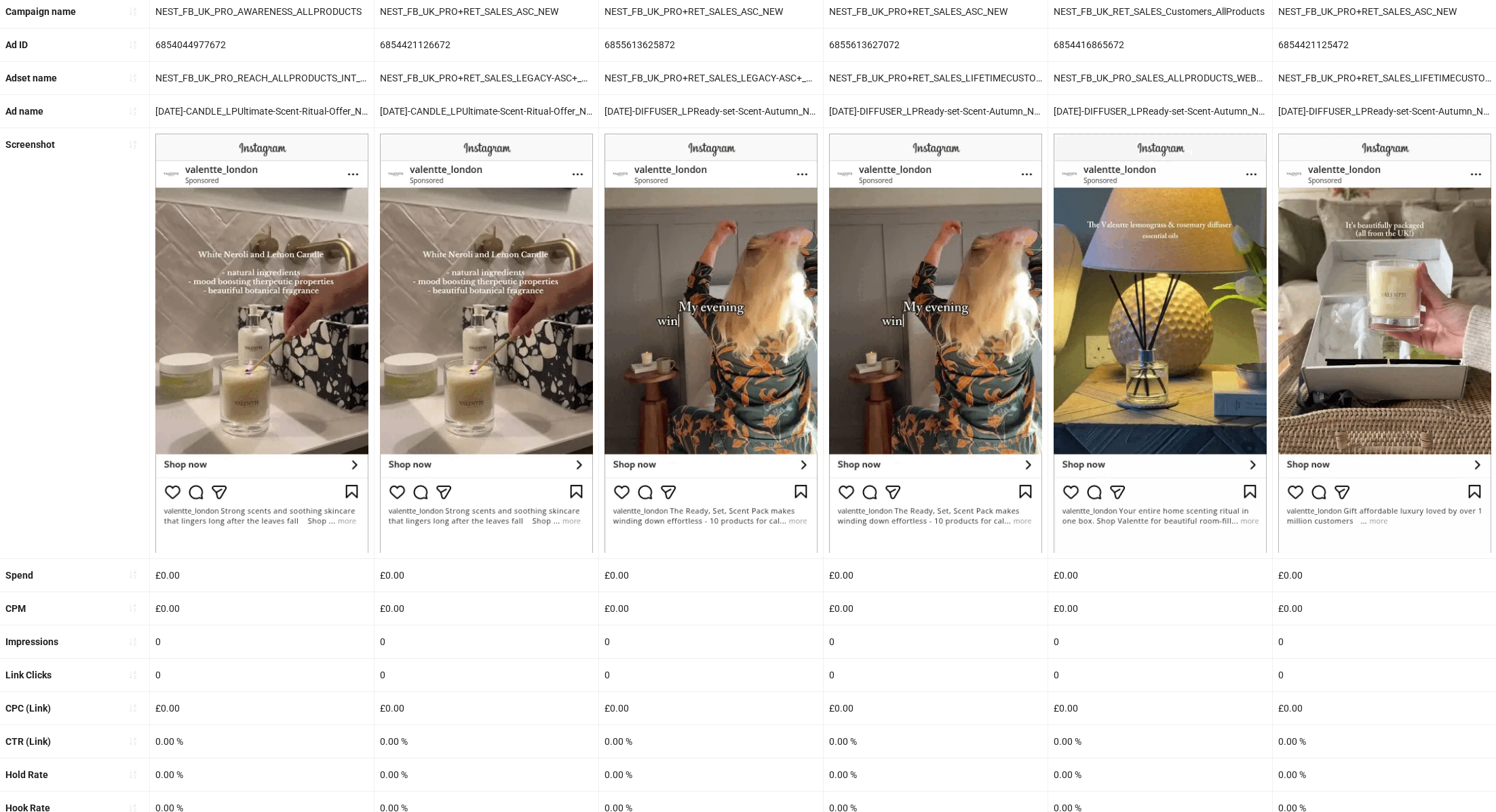
scroll to position [0, 0]
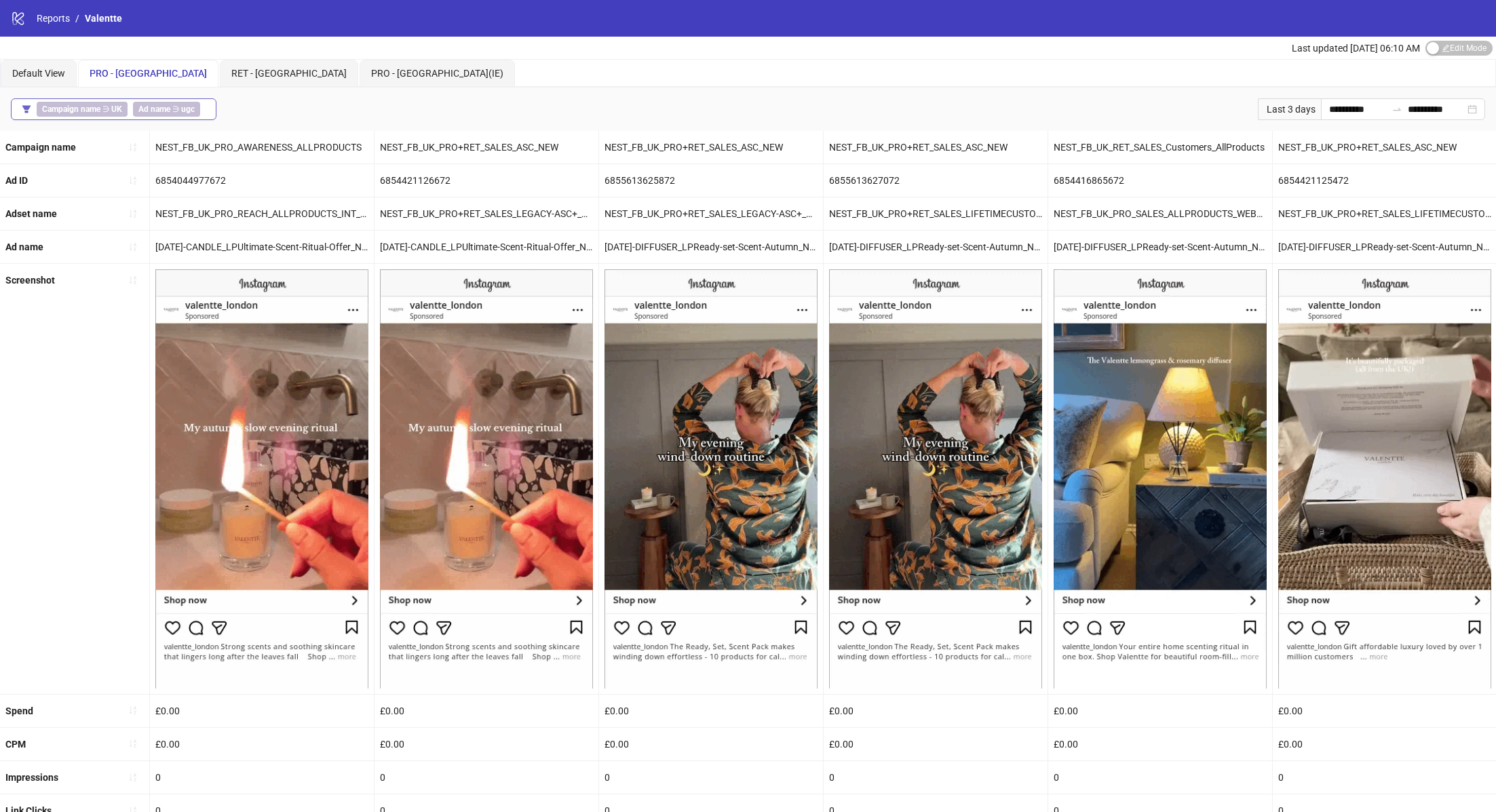
click at [201, 108] on button "Campaign name ∋ UK Ad name ∋ ugc" at bounding box center [114, 109] width 206 height 22
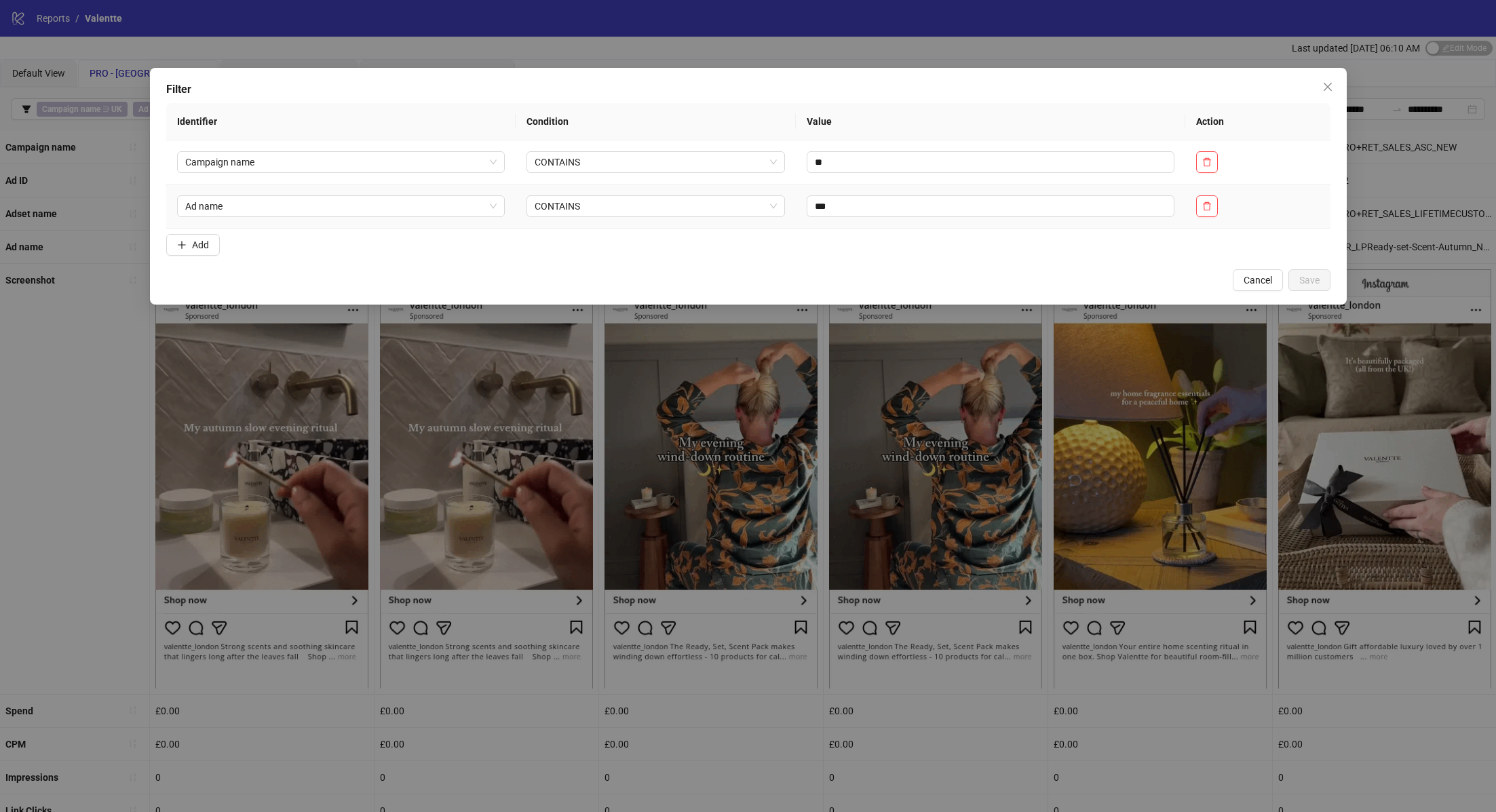
click at [1219, 200] on td at bounding box center [1258, 206] width 145 height 44
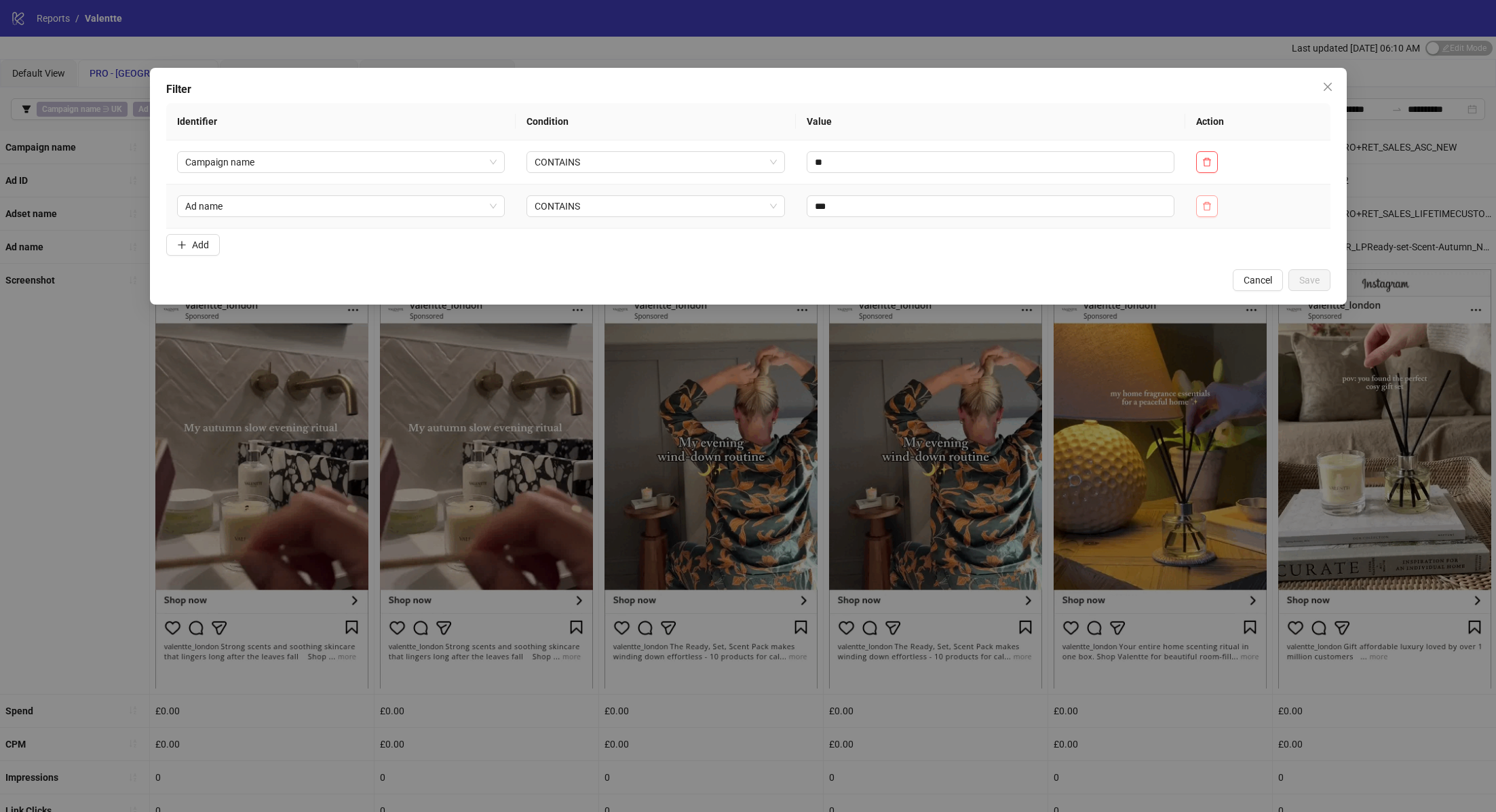
click at [1214, 200] on button "button" at bounding box center [1207, 205] width 22 height 22
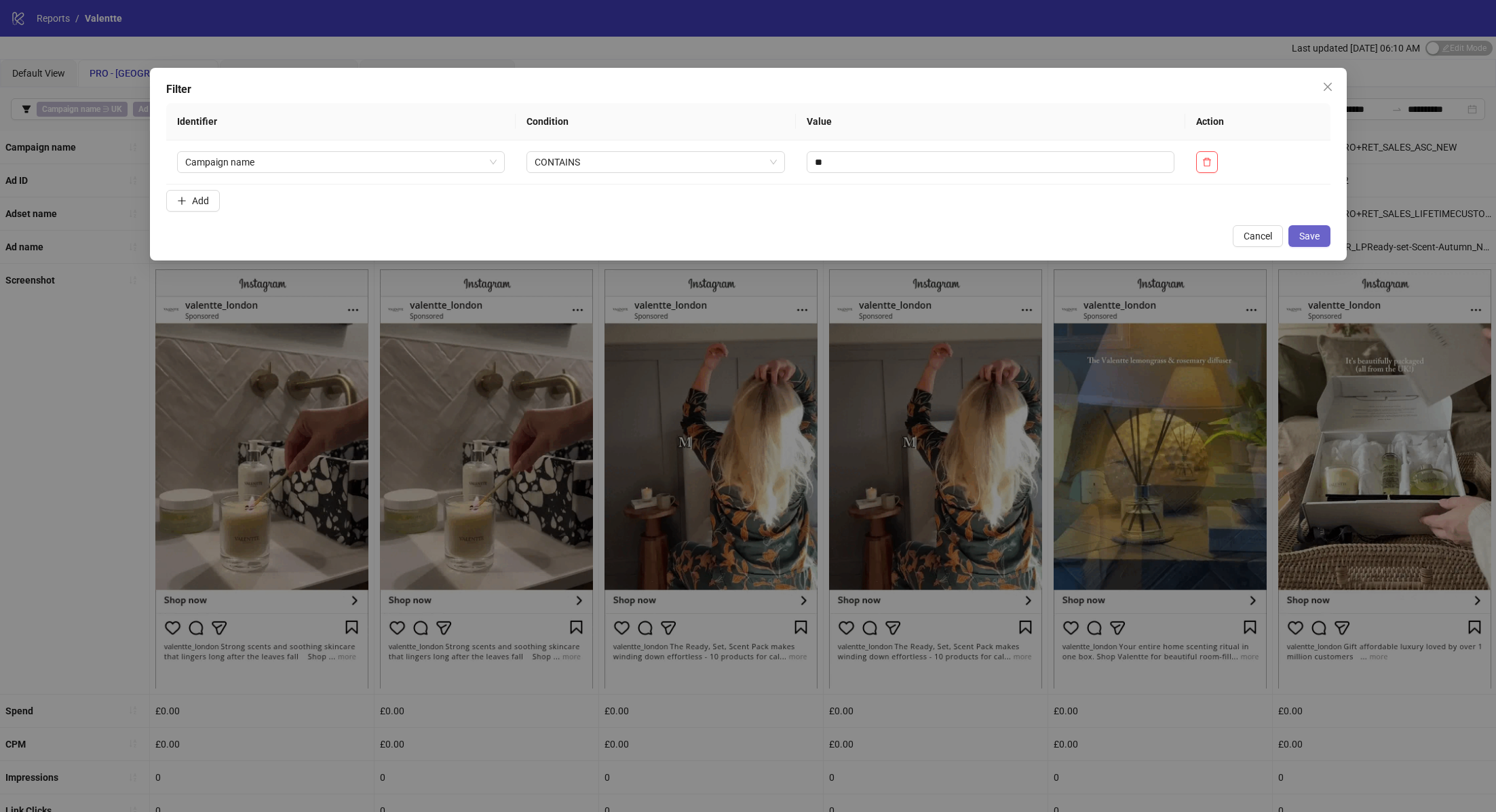
click at [1320, 231] on button "Save" at bounding box center [1309, 235] width 42 height 22
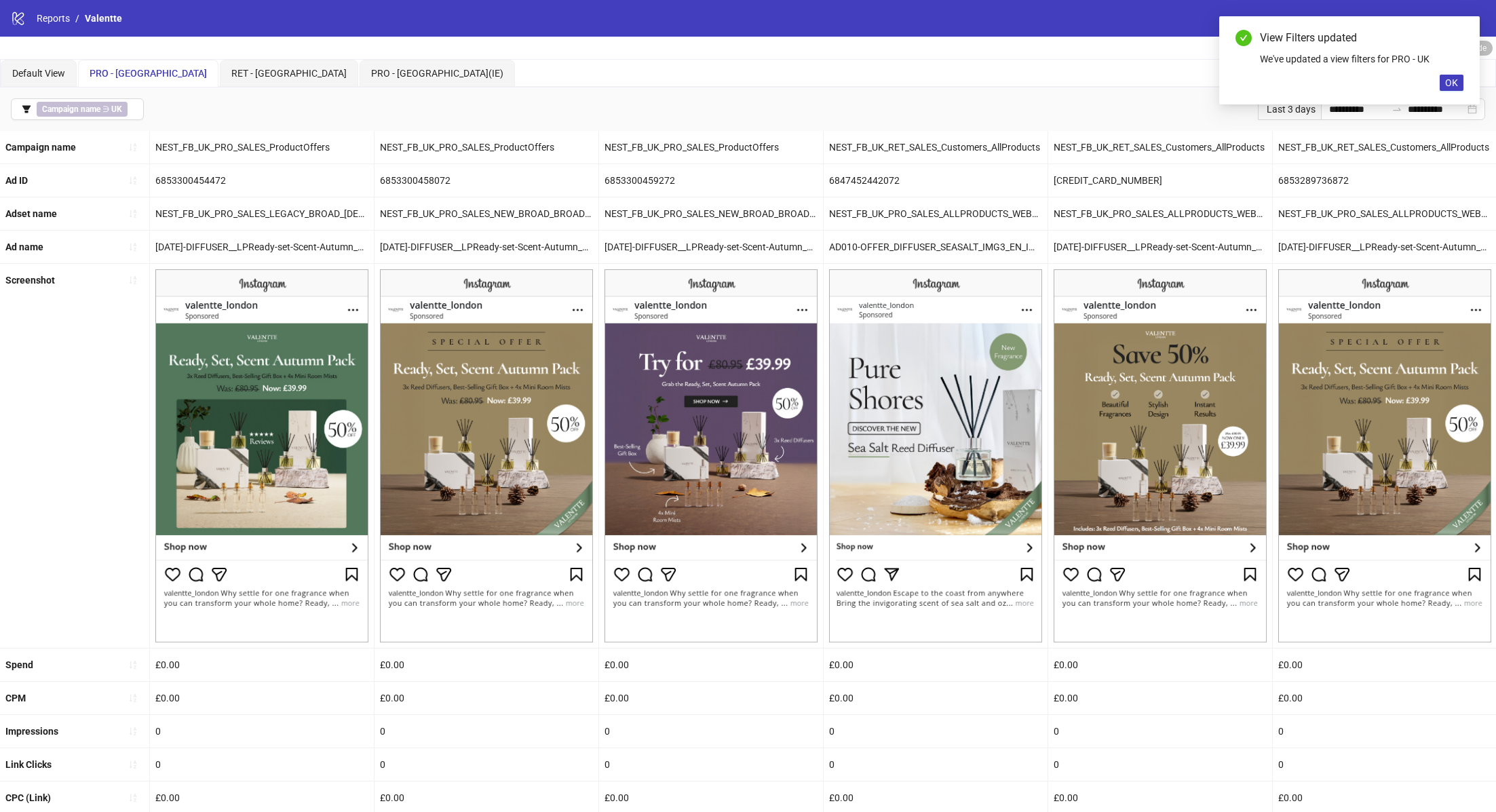
click at [1042, 401] on div at bounding box center [935, 455] width 224 height 384
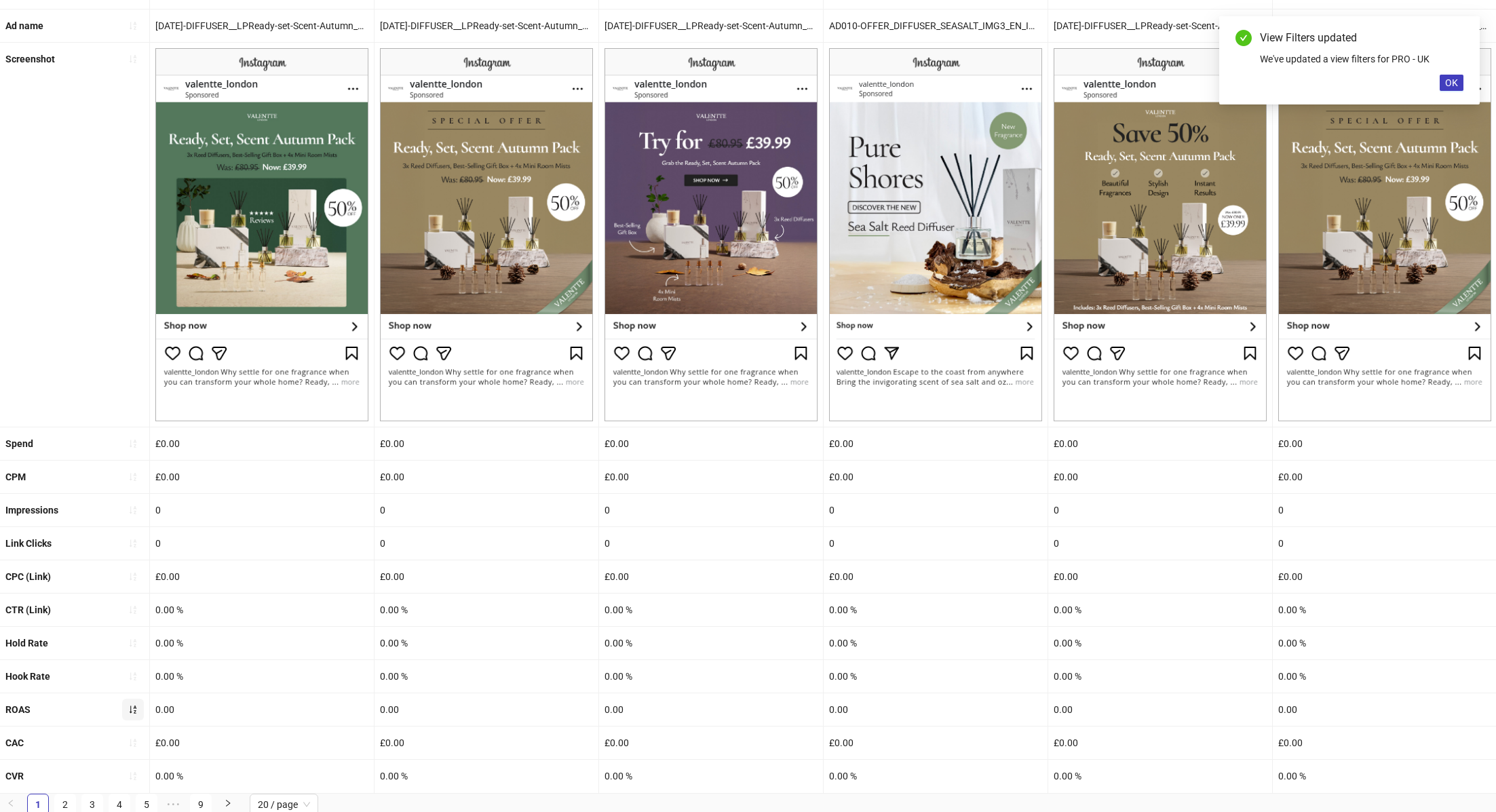
click at [135, 710] on icon "sort-ascending" at bounding box center [133, 710] width 7 height 8
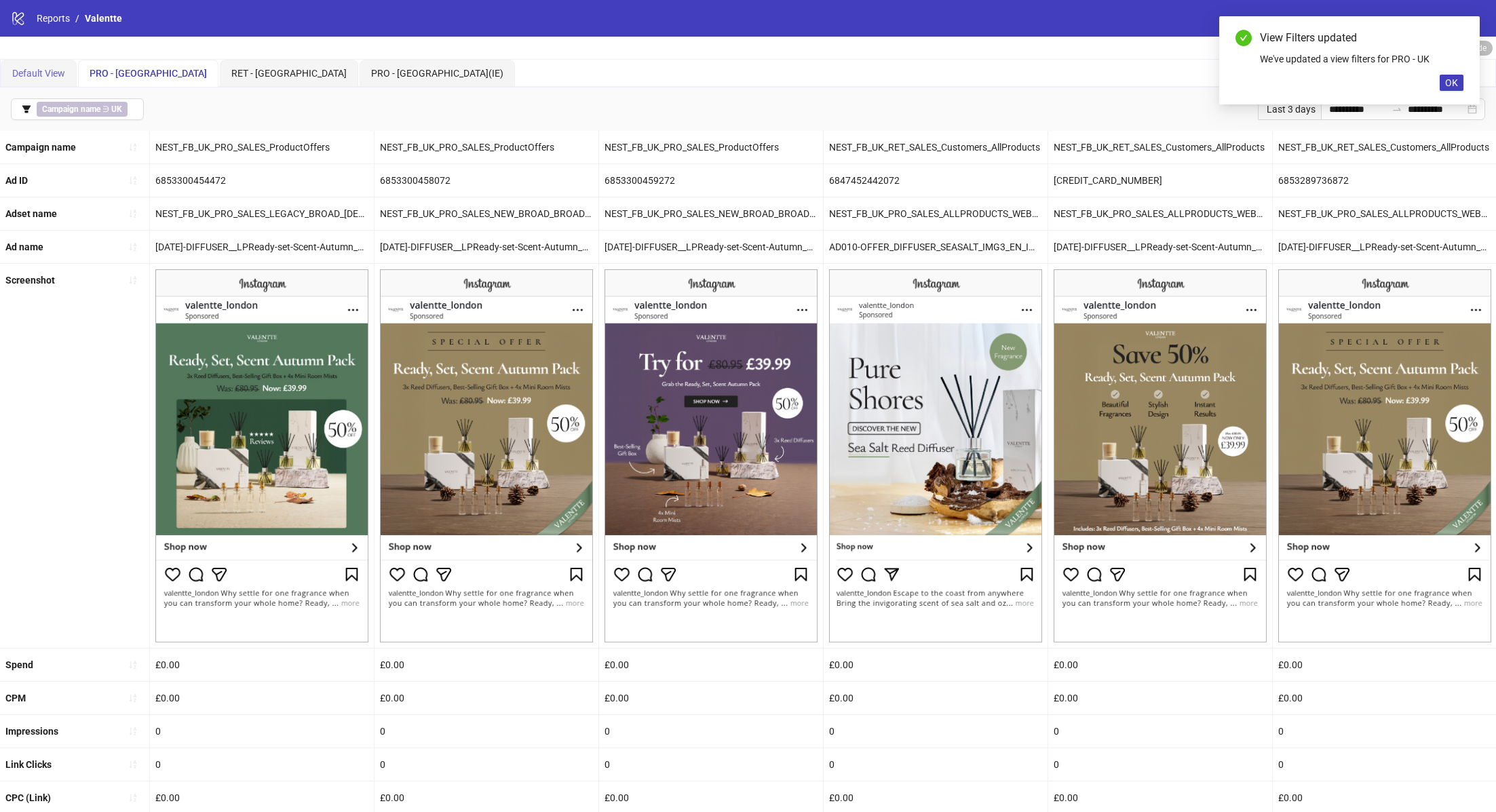
click at [52, 62] on div "Default View" at bounding box center [38, 73] width 76 height 27
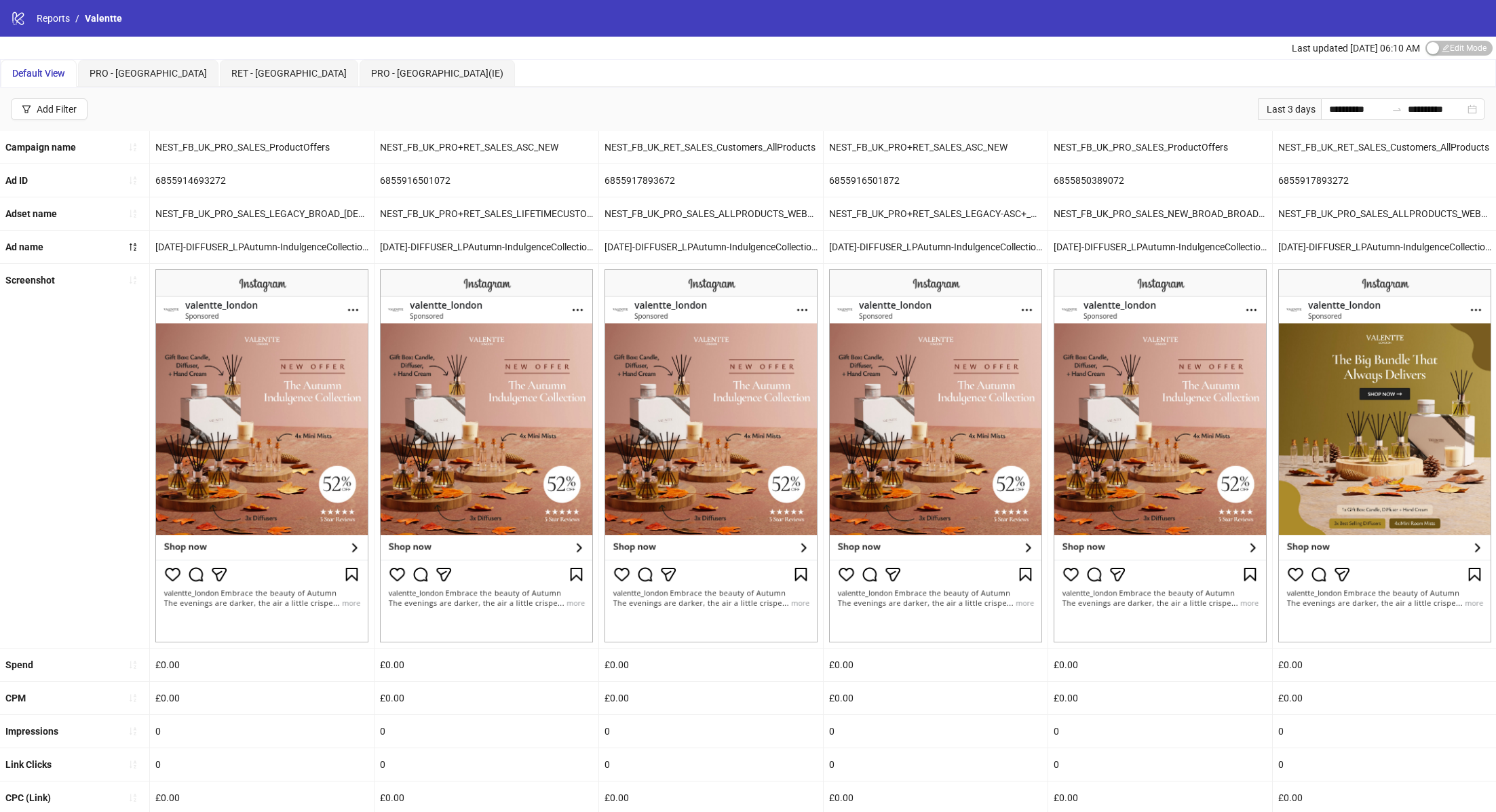
scroll to position [221, 0]
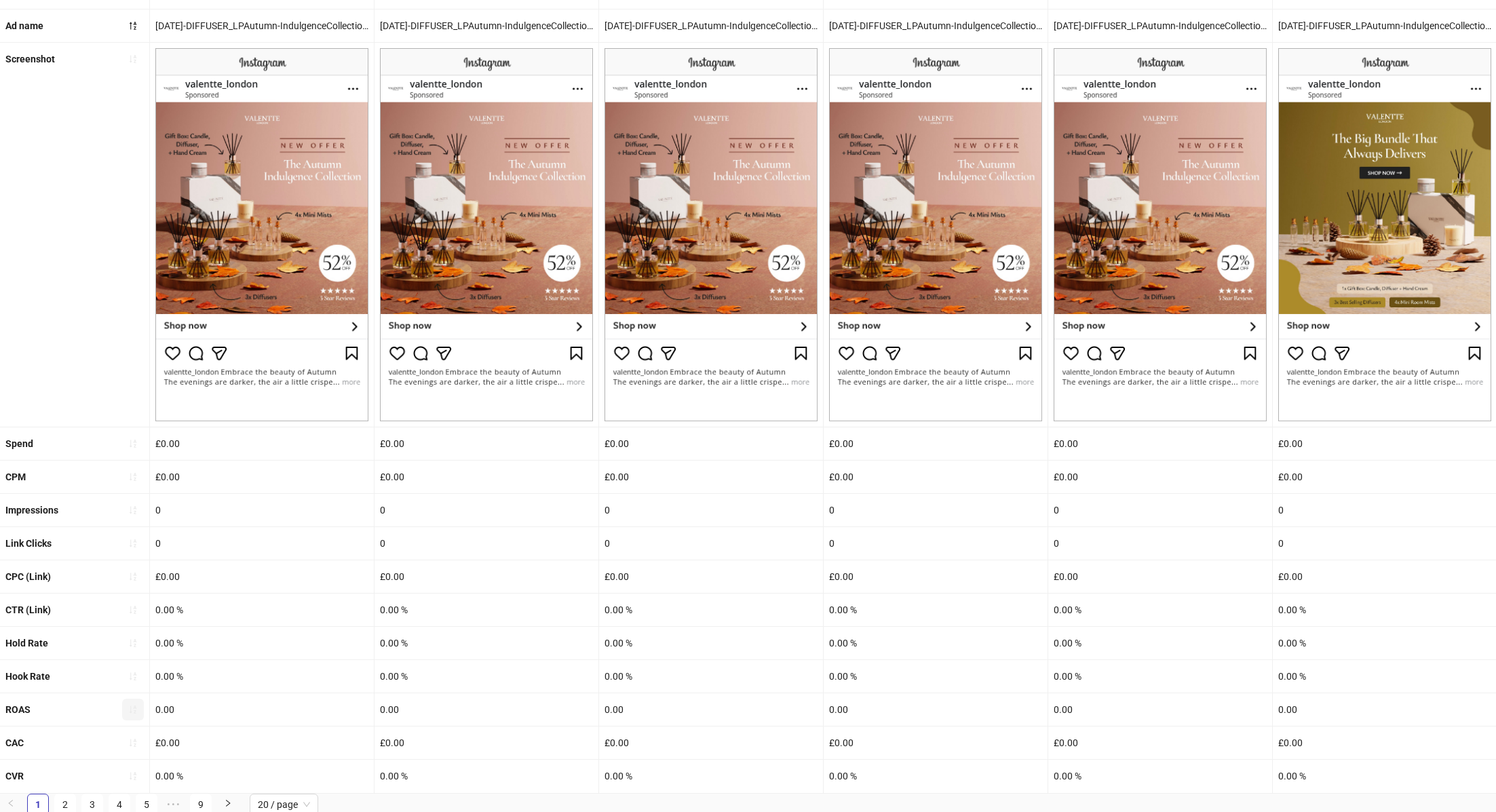
click at [134, 709] on icon "sort-ascending" at bounding box center [133, 710] width 7 height 8
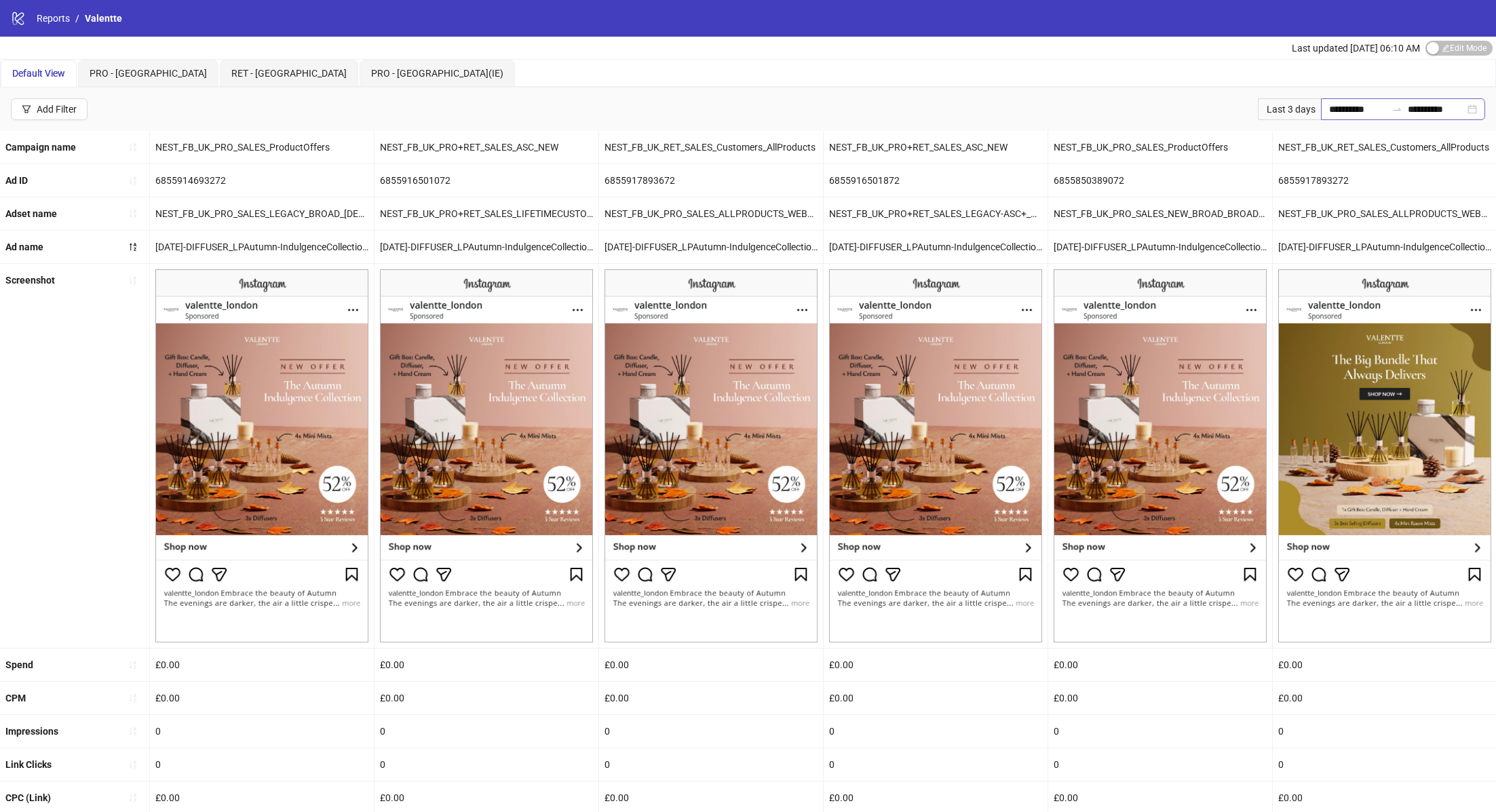
click at [1470, 102] on div "**********" at bounding box center [1403, 109] width 164 height 22
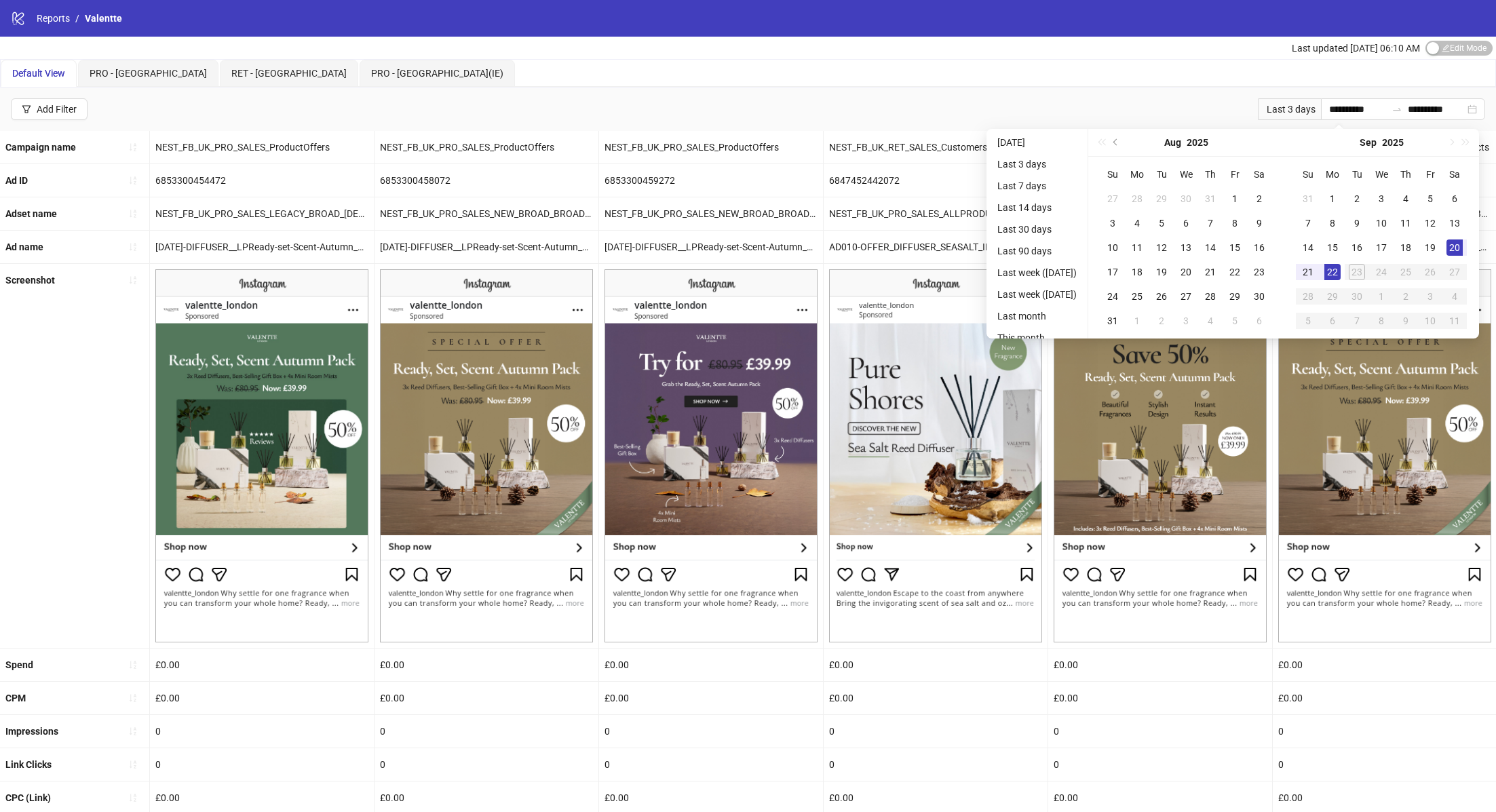
click at [1040, 97] on div "**********" at bounding box center [748, 109] width 1496 height 43
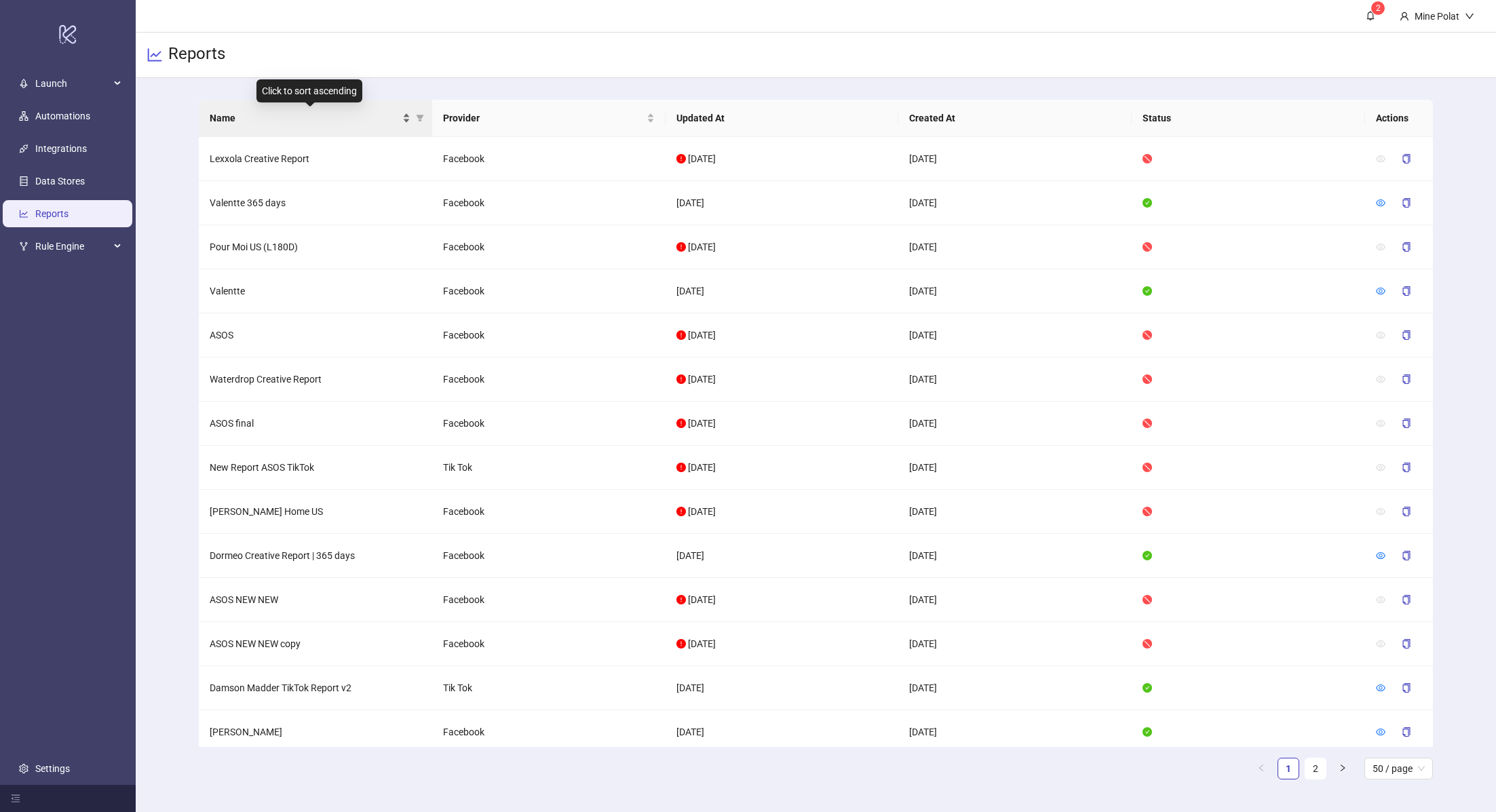
click at [316, 119] on span "Name" at bounding box center [304, 118] width 190 height 15
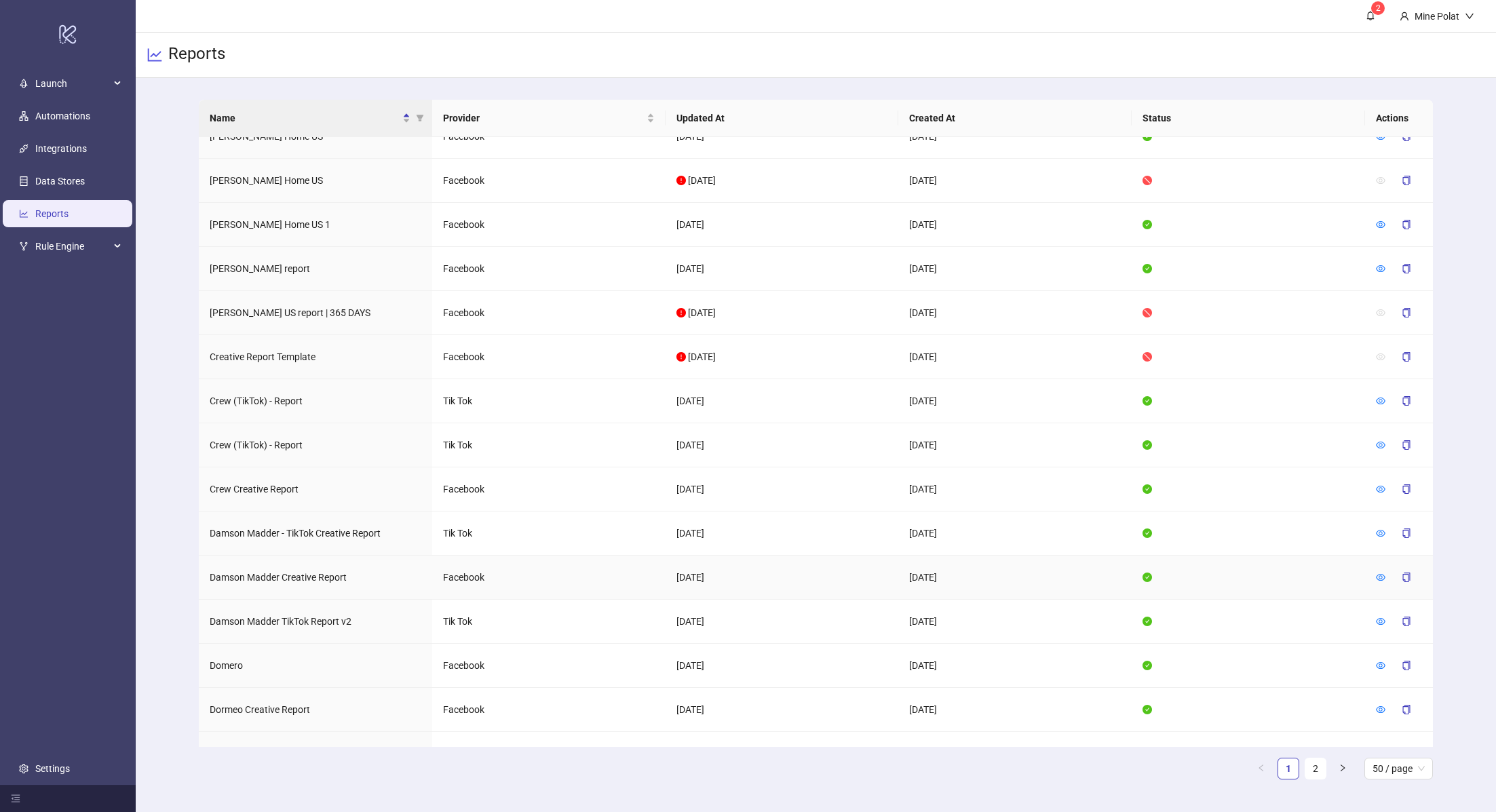
scroll to position [701, 0]
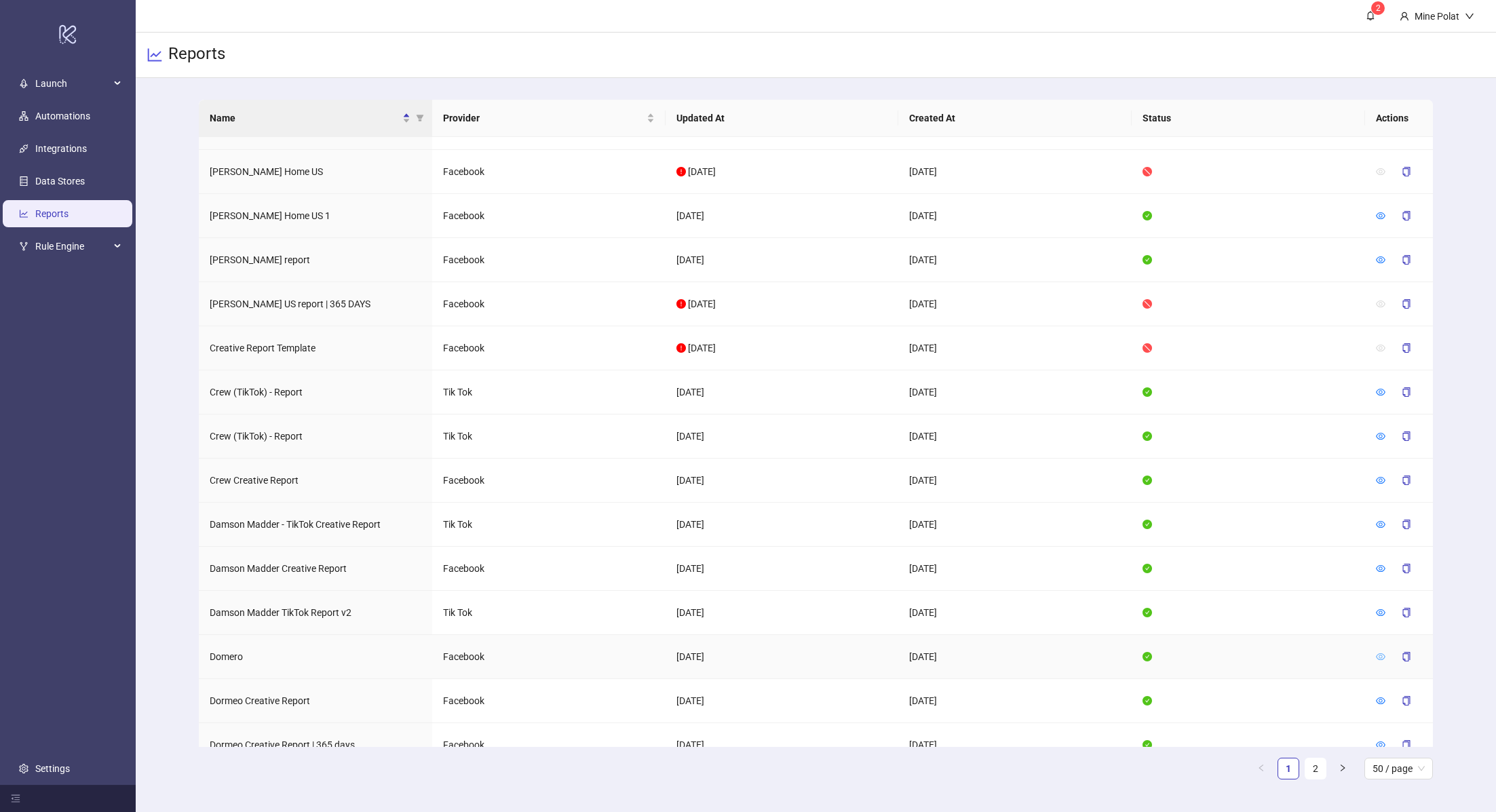
click at [1379, 653] on icon "eye" at bounding box center [1381, 657] width 10 height 7
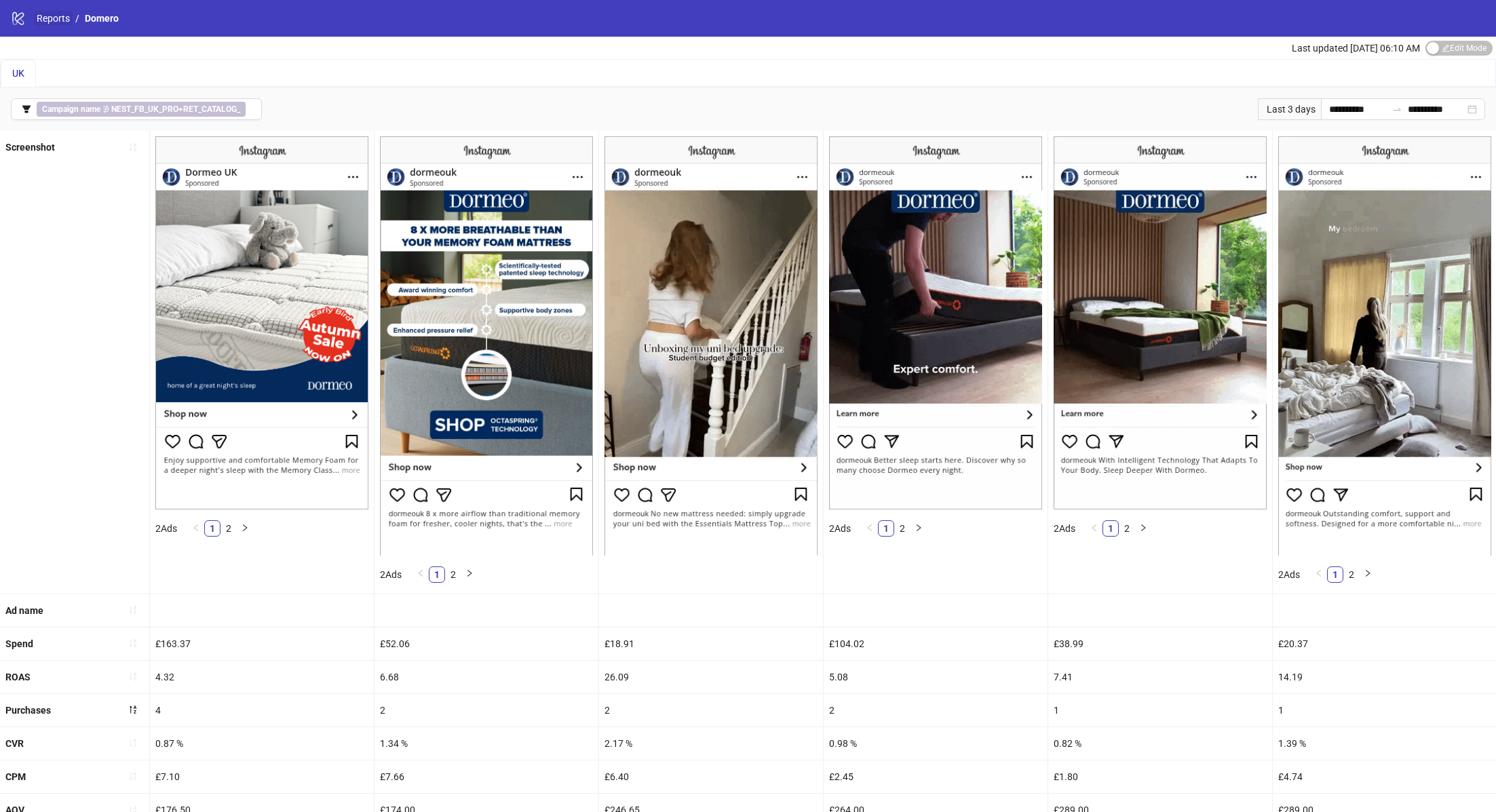
click at [59, 21] on link "Reports" at bounding box center [54, 18] width 39 height 15
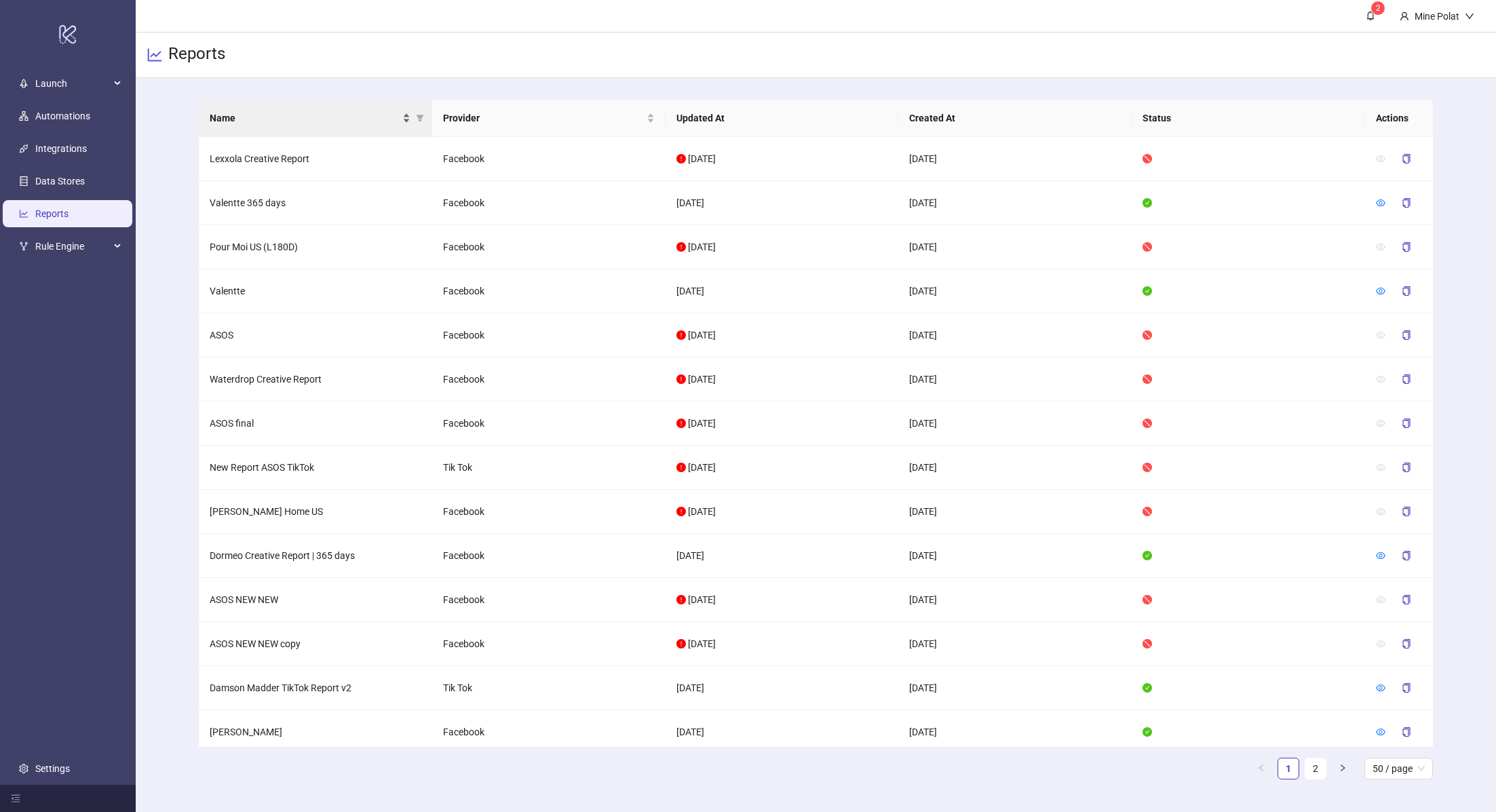
click at [337, 112] on span "Name" at bounding box center [304, 118] width 190 height 15
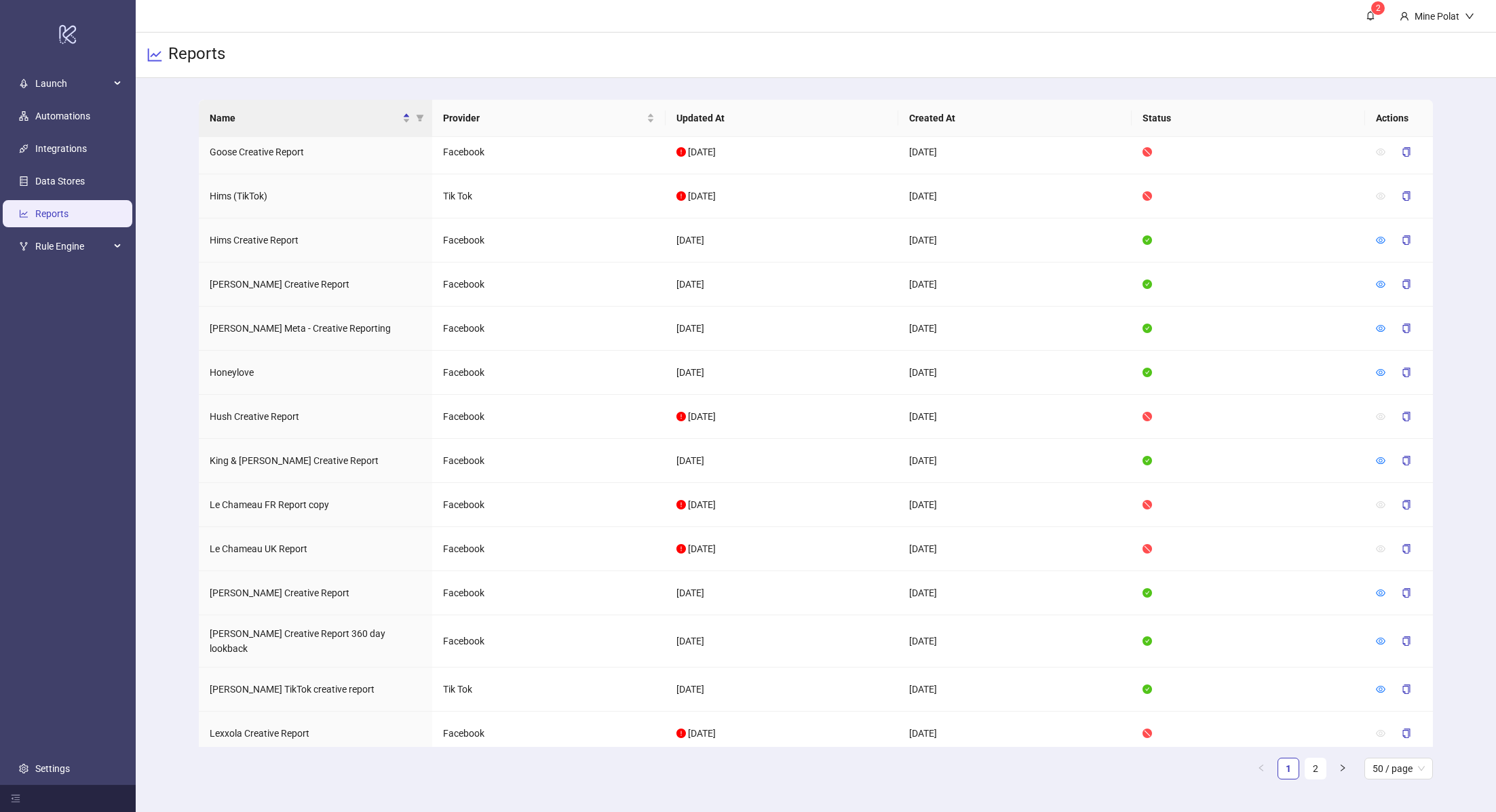
scroll to position [1585, 0]
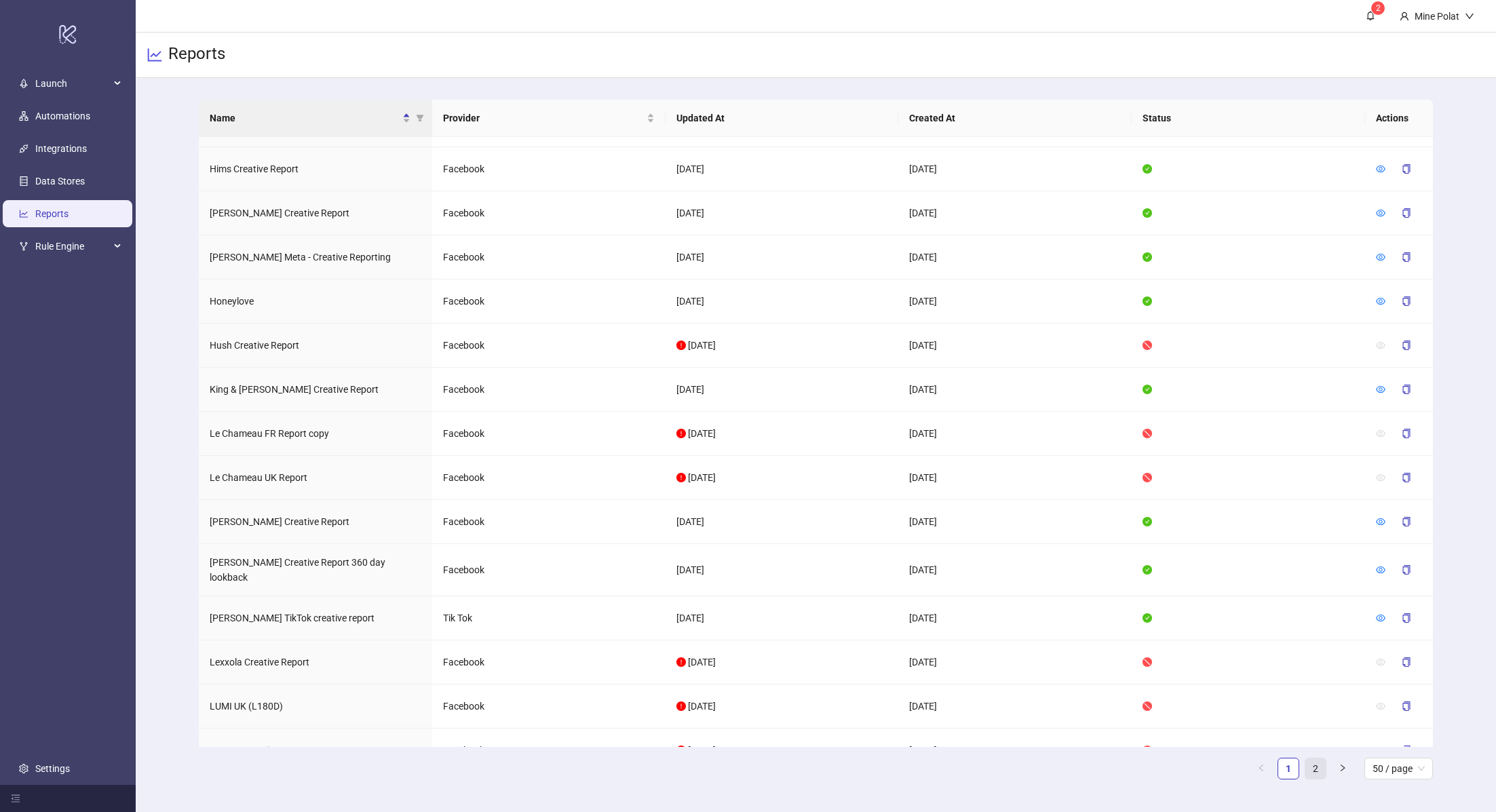
click at [1318, 773] on link "2" at bounding box center [1316, 768] width 20 height 20
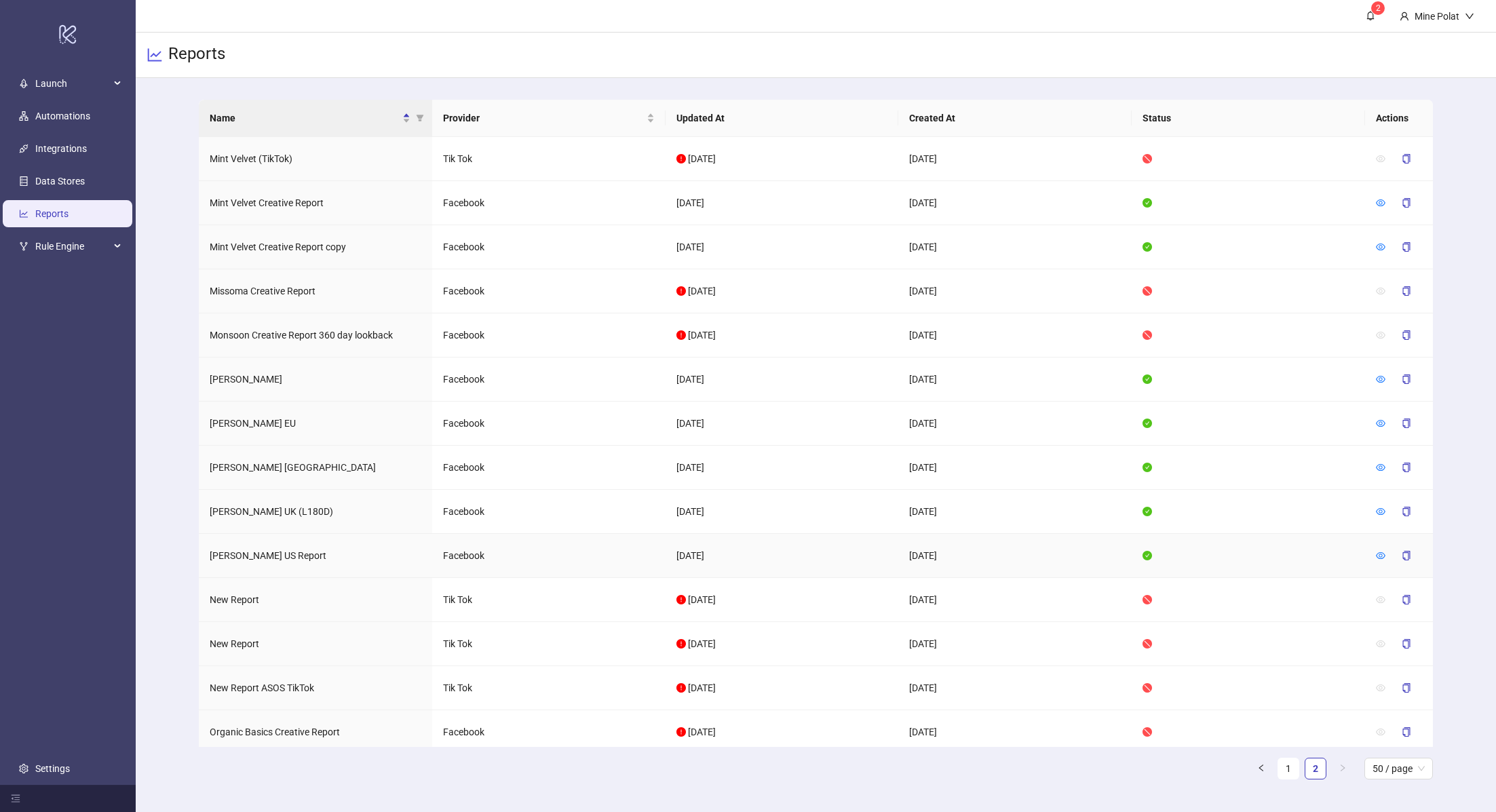
scroll to position [1426, 0]
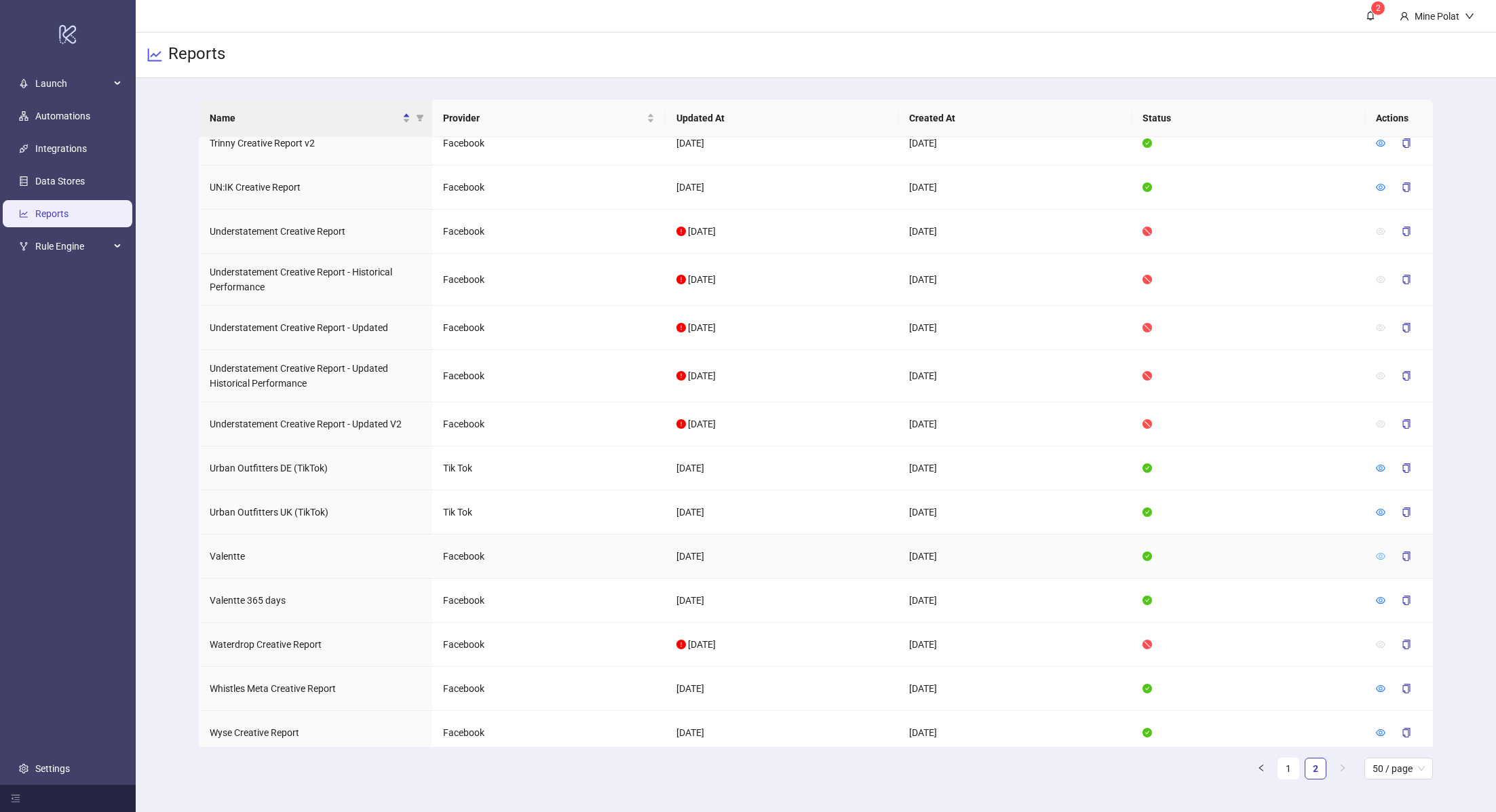
click at [1377, 552] on icon "eye" at bounding box center [1381, 556] width 10 height 10
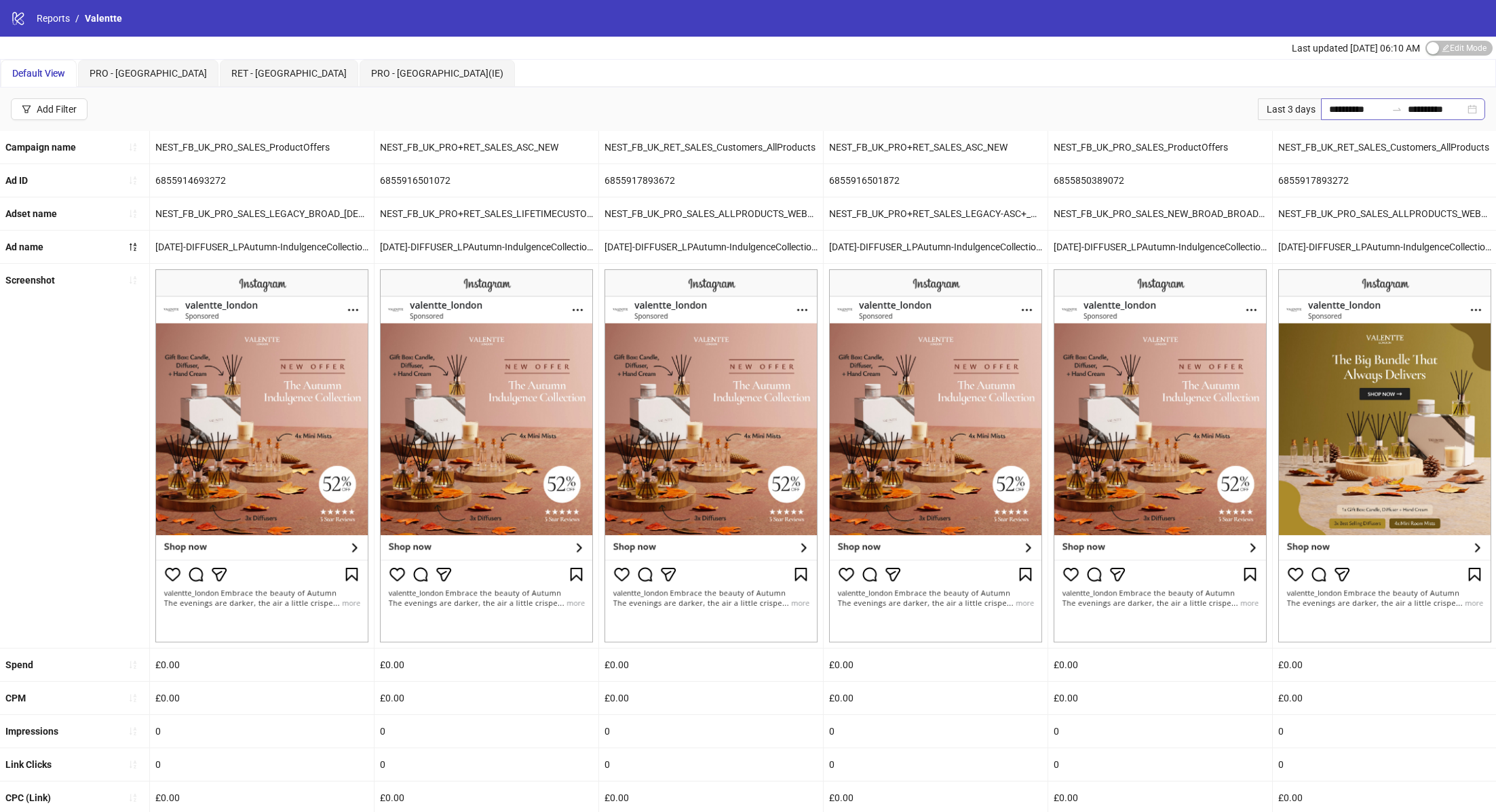
click at [1472, 107] on div "**********" at bounding box center [1403, 109] width 164 height 22
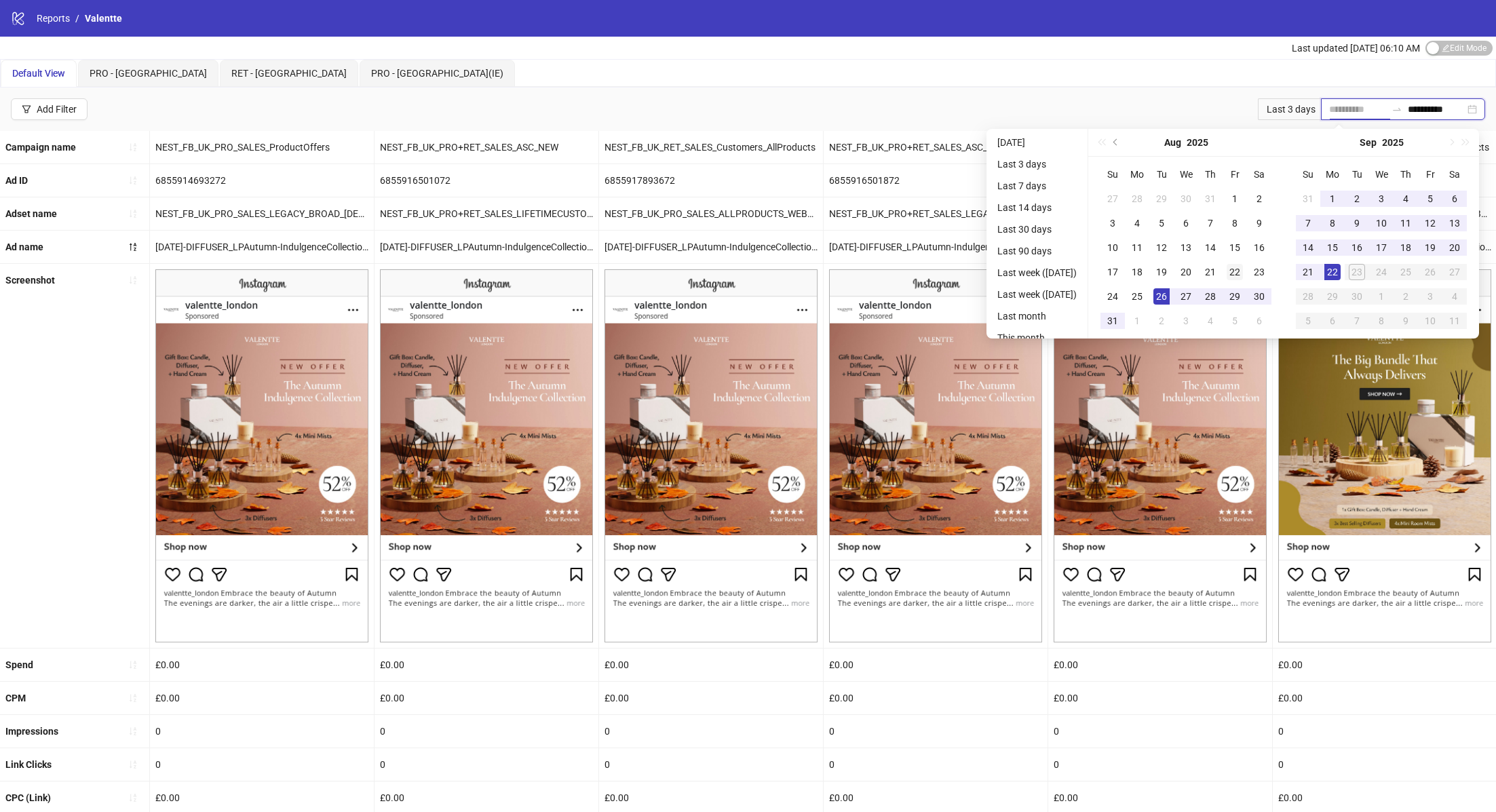
type input "**********"
click at [1240, 272] on div "22" at bounding box center [1235, 272] width 16 height 16
type input "**********"
click at [1336, 268] on div "22" at bounding box center [1332, 272] width 16 height 16
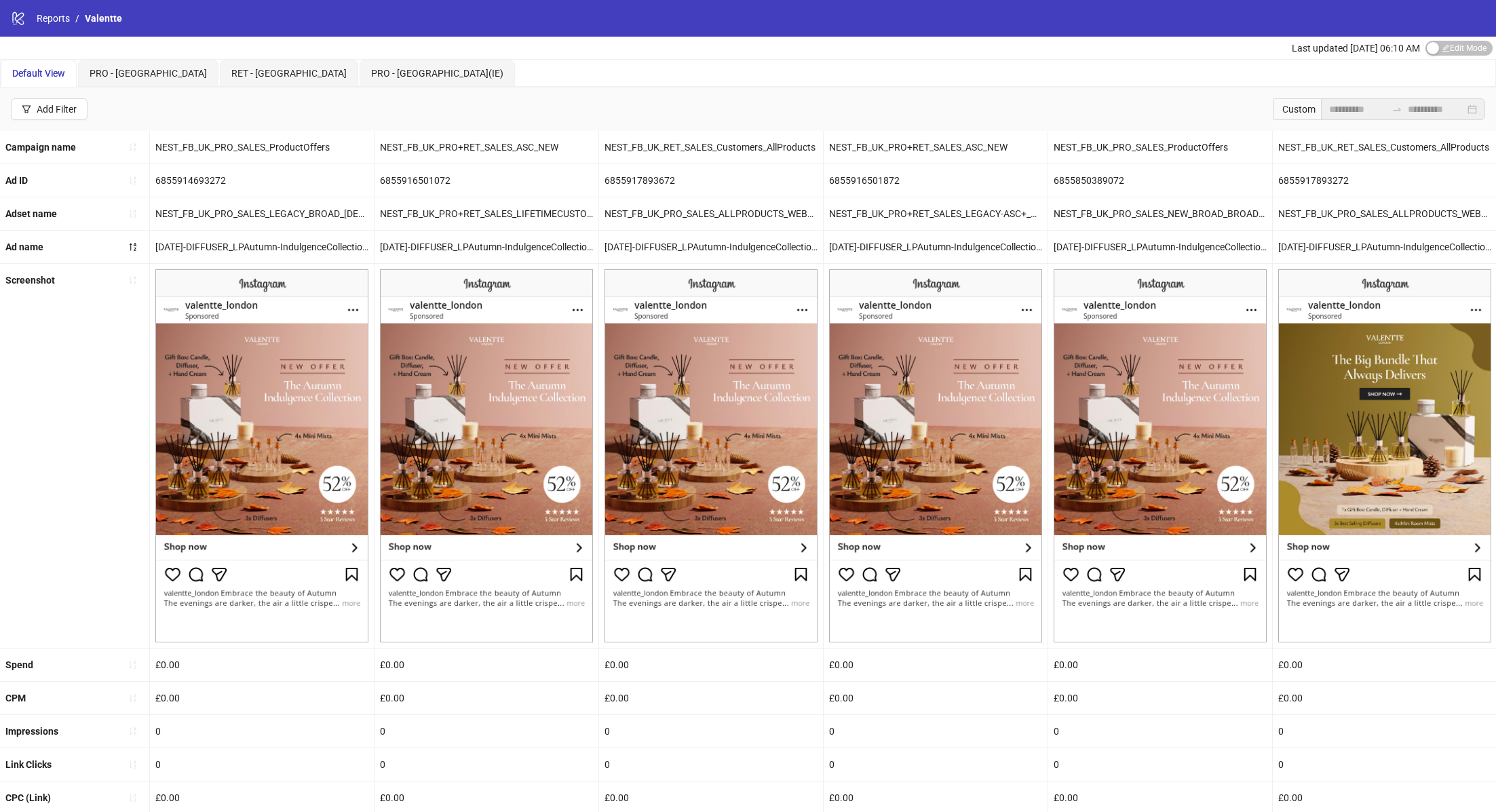
click at [972, 69] on div "Default View PRO - UK RET - [GEOGRAPHIC_DATA] PRO - [GEOGRAPHIC_DATA](IE)" at bounding box center [748, 73] width 1495 height 27
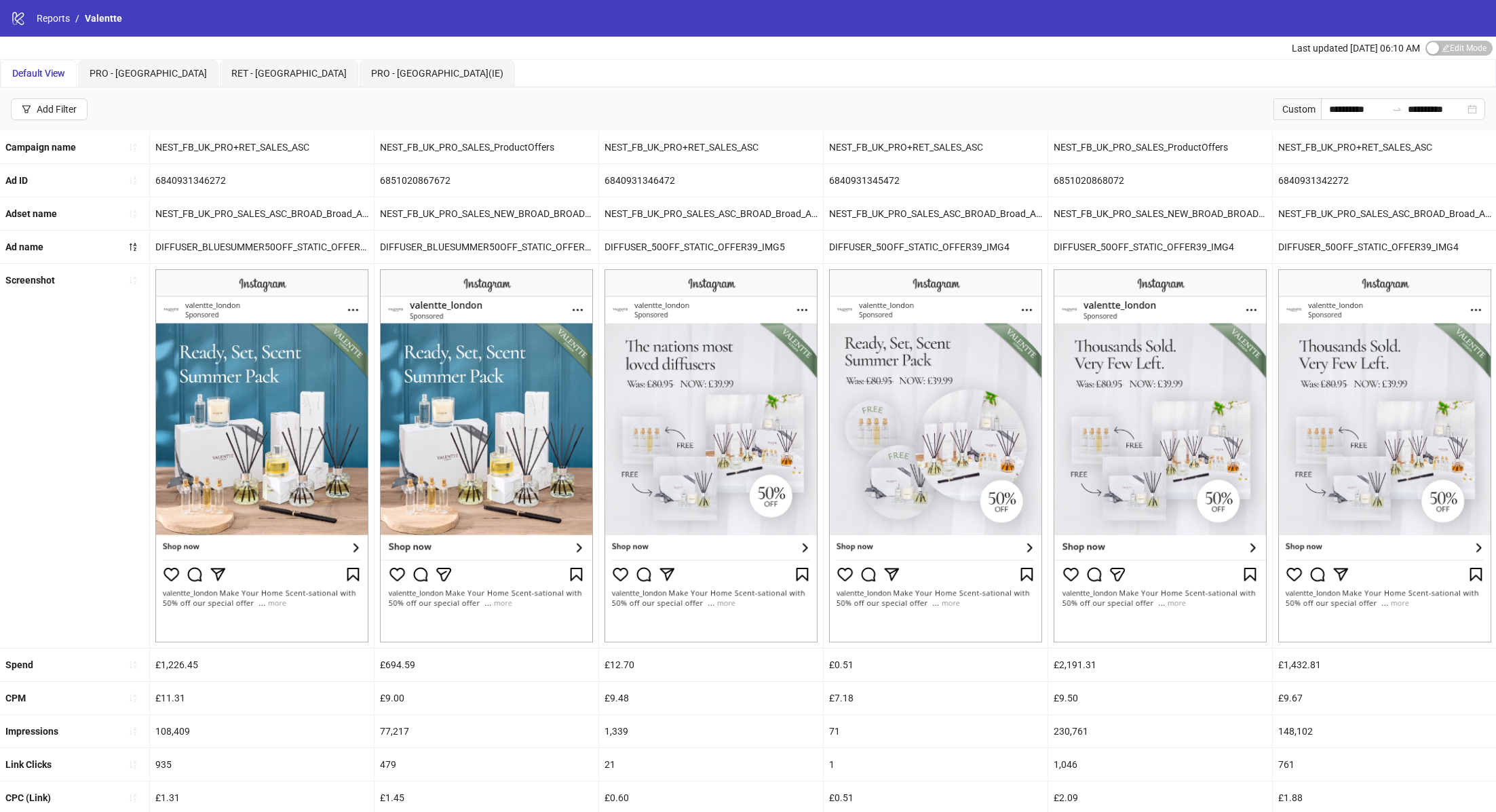
scroll to position [221, 0]
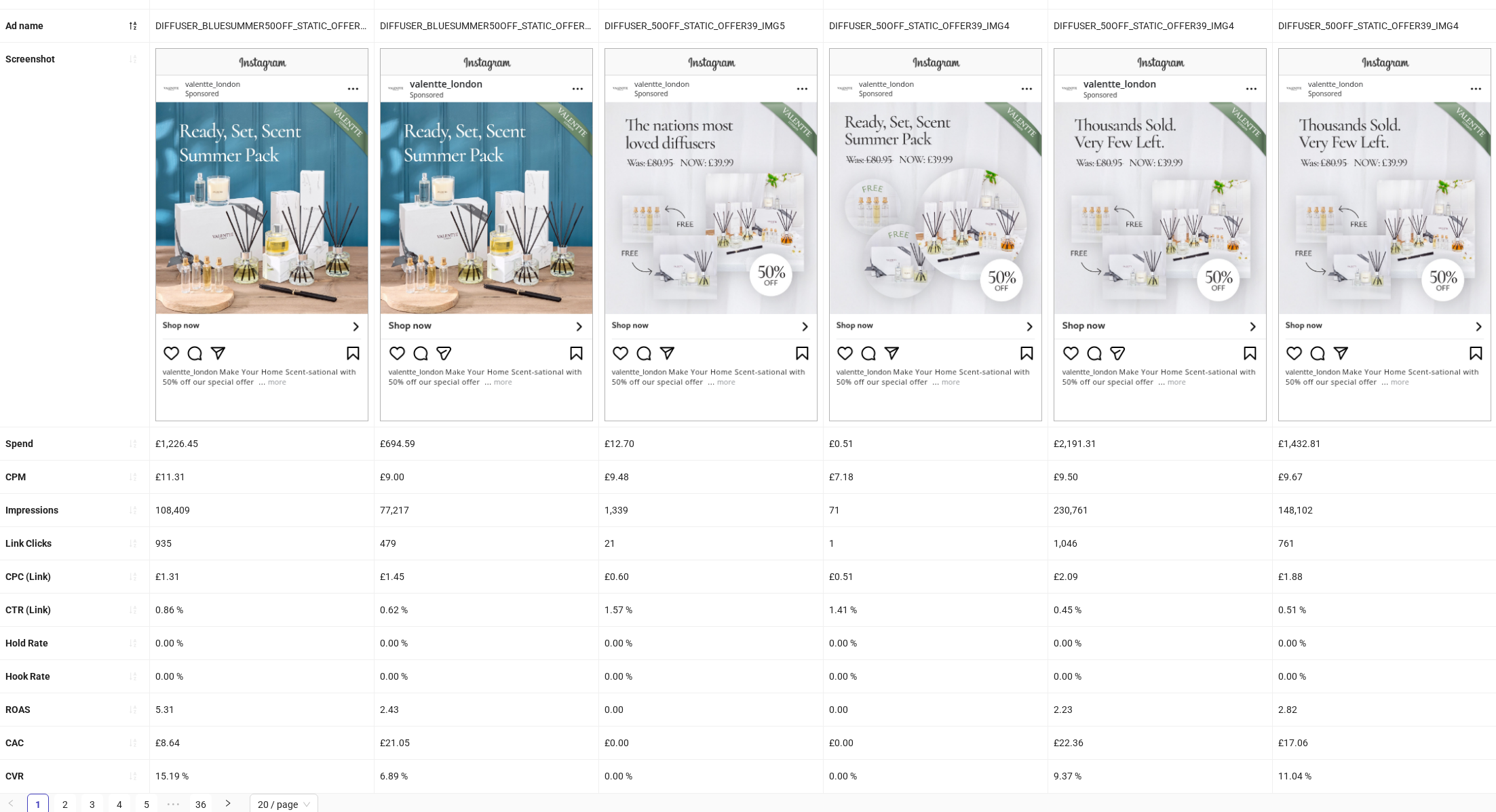
click at [135, 698] on div at bounding box center [132, 709] width 22 height 22
click at [134, 705] on icon "sort-ascending" at bounding box center [133, 710] width 7 height 8
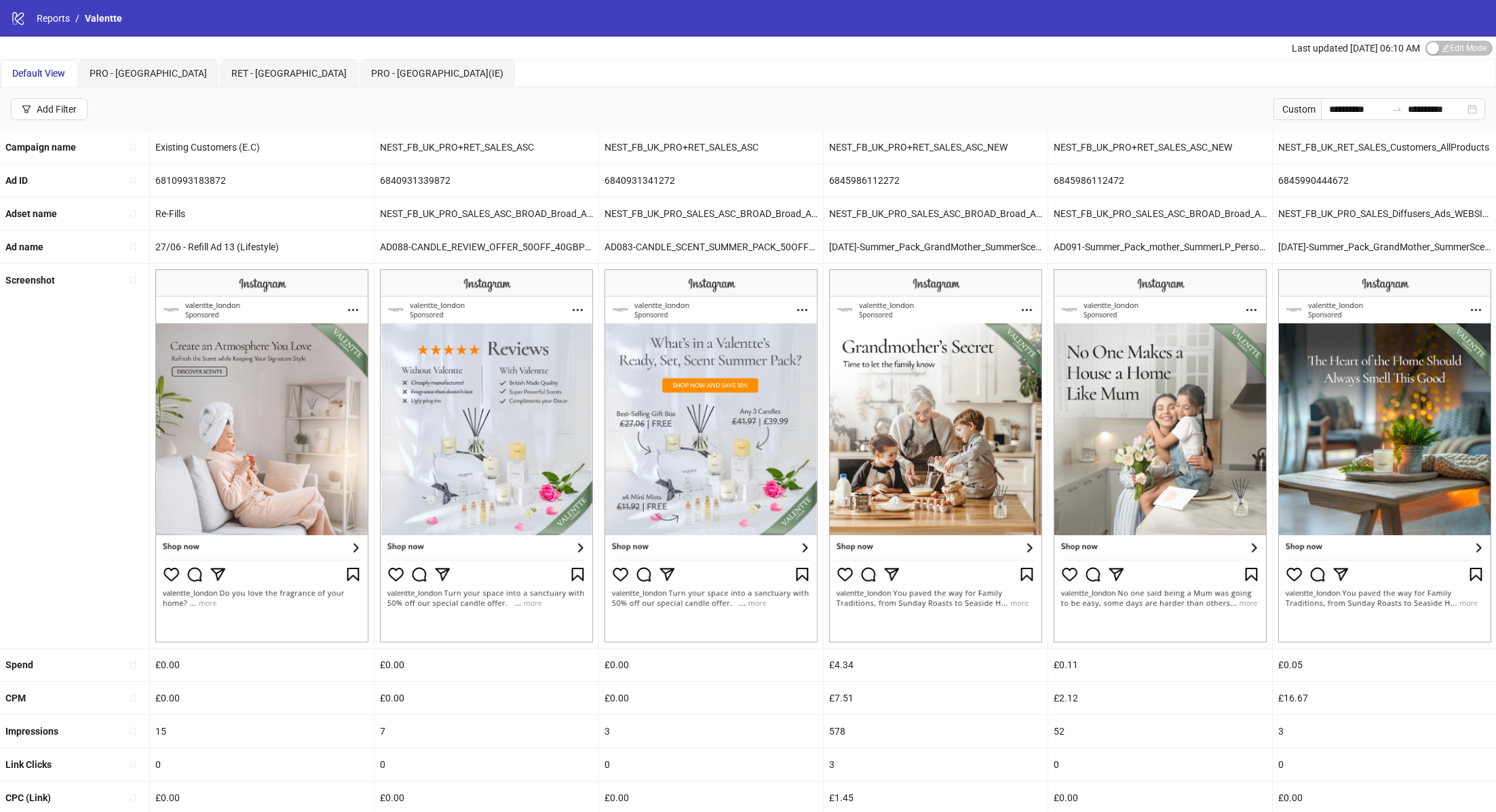
scroll to position [0, 21]
